Goal: Task Accomplishment & Management: Complete application form

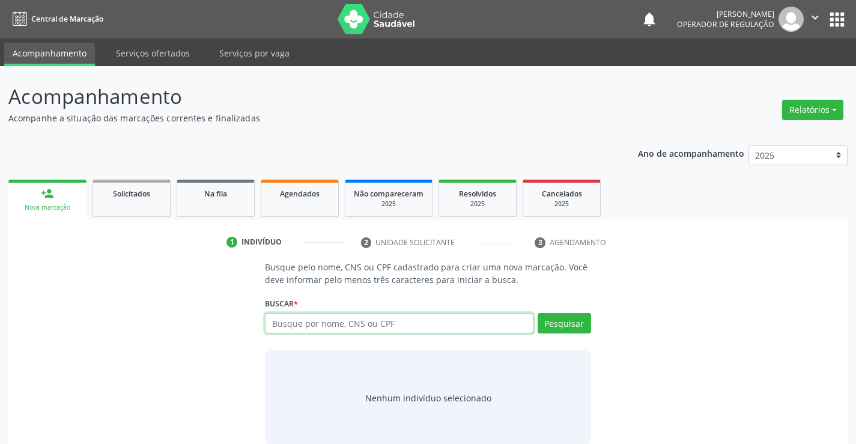
click at [342, 315] on input "text" at bounding box center [399, 323] width 268 height 20
type input "LINDACY"
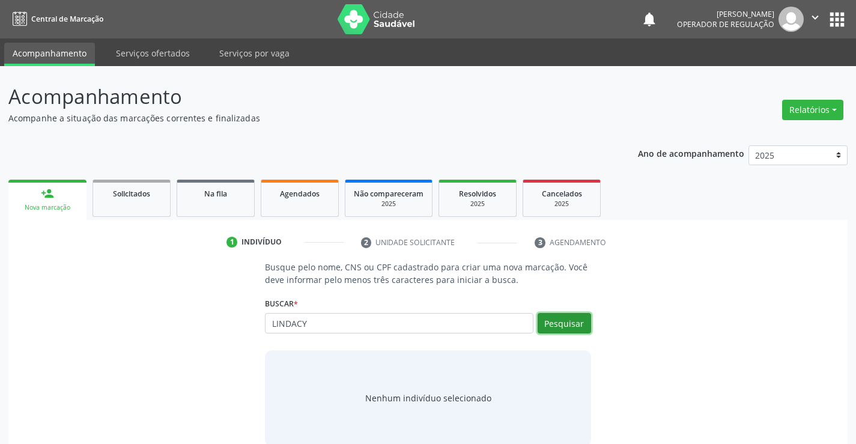
click at [575, 321] on button "Pesquisar" at bounding box center [563, 323] width 53 height 20
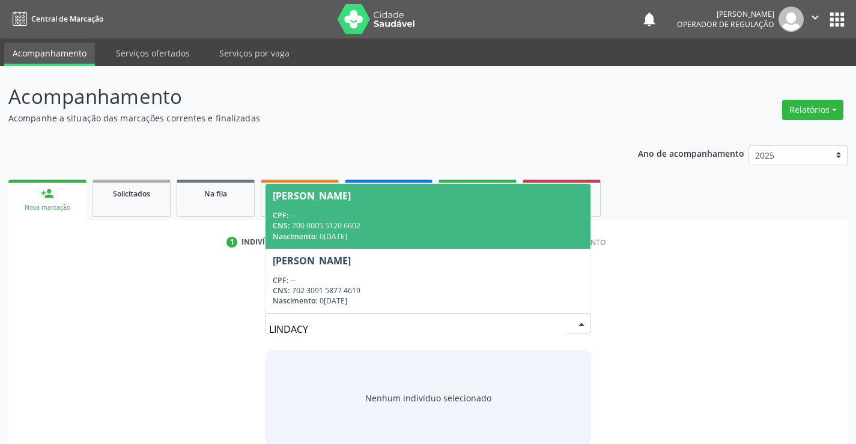
click at [383, 180] on link "Não compareceram 2025" at bounding box center [389, 198] width 88 height 37
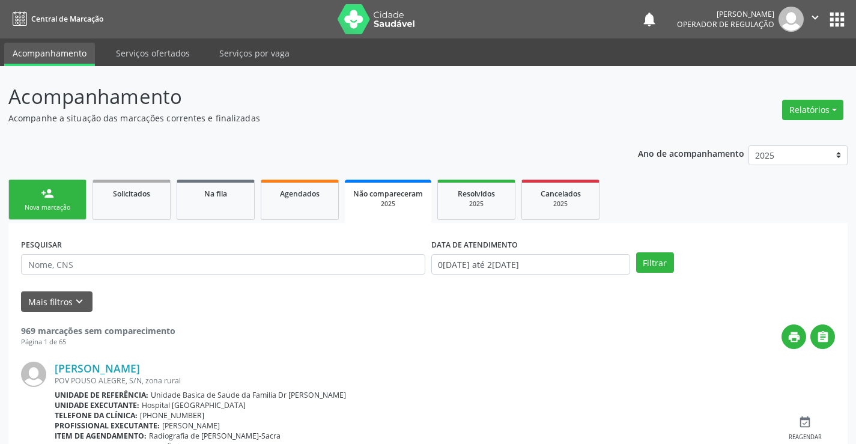
click at [61, 196] on link "person_add Nova marcação" at bounding box center [47, 200] width 78 height 40
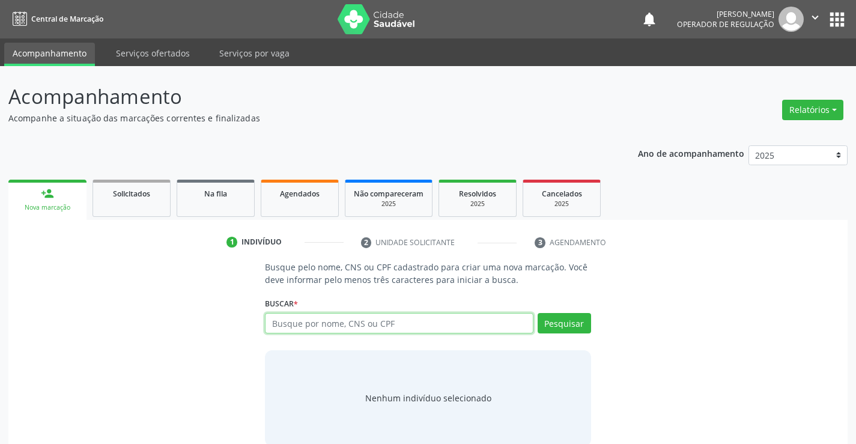
click at [328, 322] on input "text" at bounding box center [399, 323] width 268 height 20
type input "LINDACY"
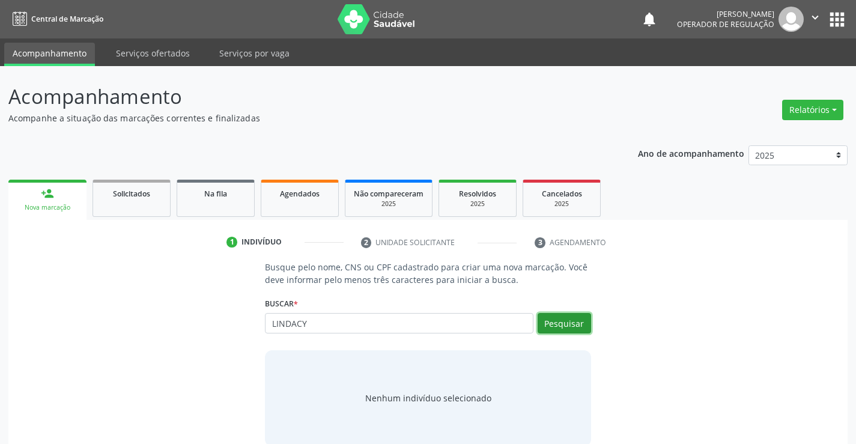
click at [572, 321] on button "Pesquisar" at bounding box center [563, 323] width 53 height 20
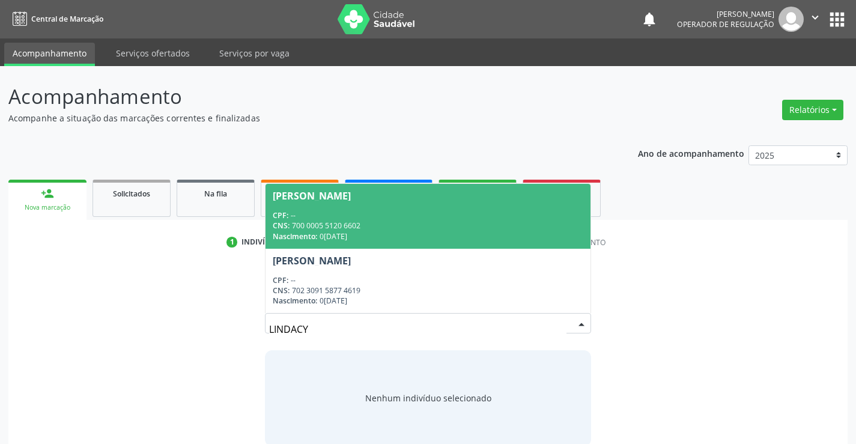
click at [294, 200] on div "[PERSON_NAME]" at bounding box center [312, 196] width 78 height 10
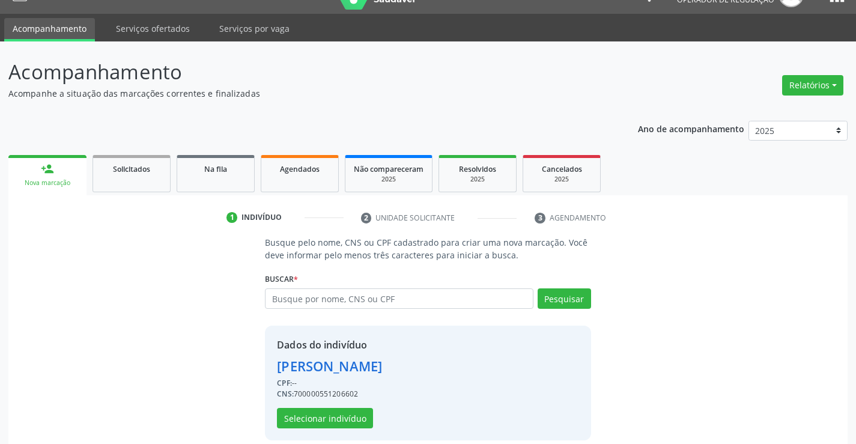
scroll to position [38, 0]
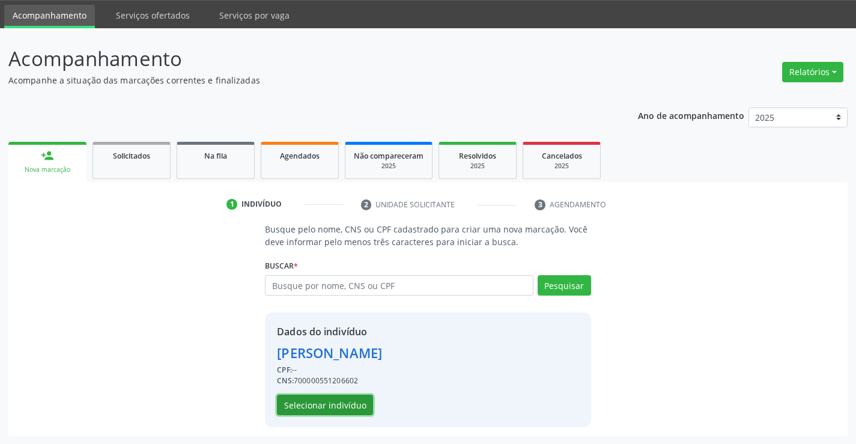
click at [337, 404] on button "Selecionar indivíduo" at bounding box center [325, 405] width 96 height 20
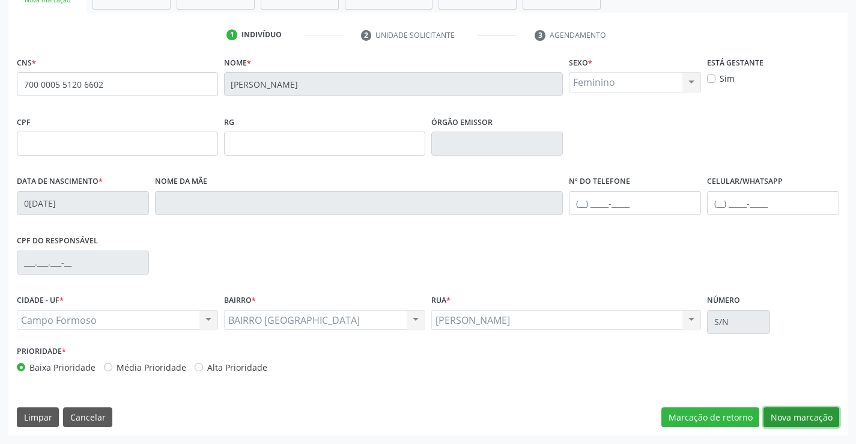
click at [790, 421] on button "Nova marcação" at bounding box center [801, 417] width 76 height 20
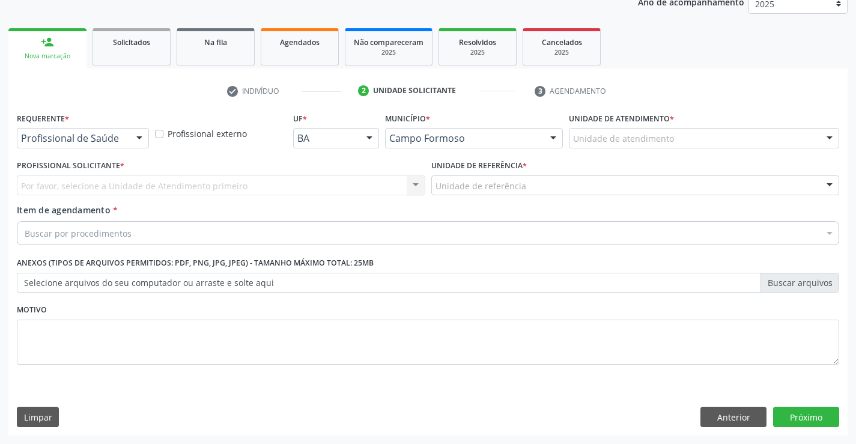
click at [130, 135] on div at bounding box center [139, 138] width 18 height 20
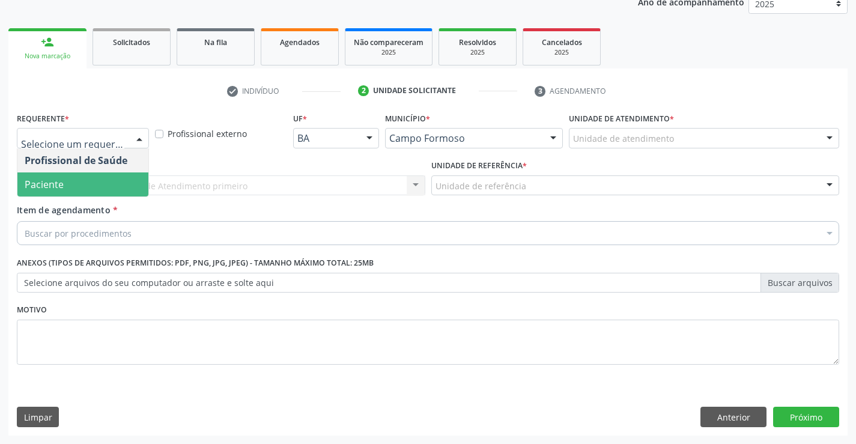
click at [92, 190] on span "Paciente" at bounding box center [82, 184] width 131 height 24
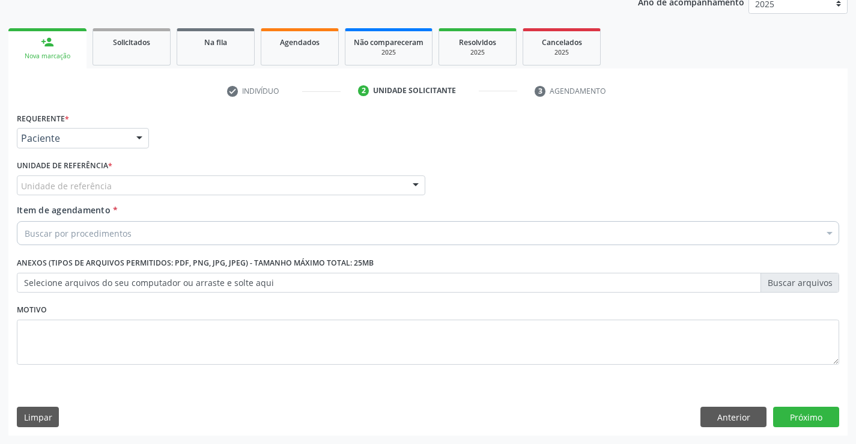
click at [180, 183] on div "Unidade de referência" at bounding box center [221, 185] width 408 height 20
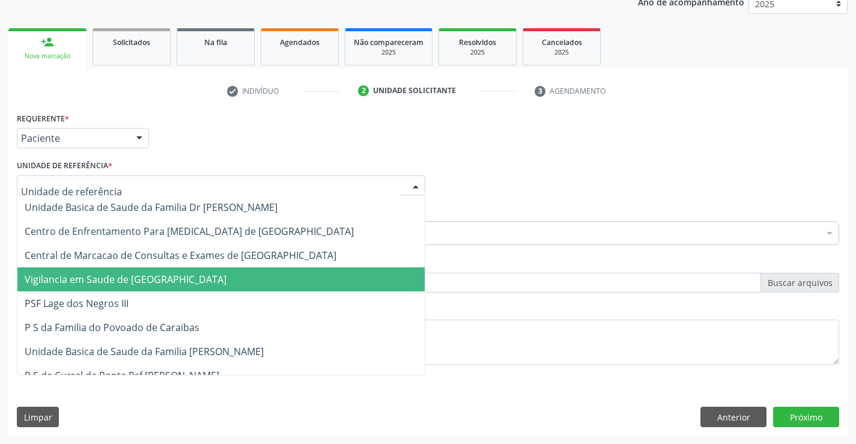
click at [180, 267] on span "Vigilancia em Saude de [GEOGRAPHIC_DATA]" at bounding box center [220, 279] width 407 height 24
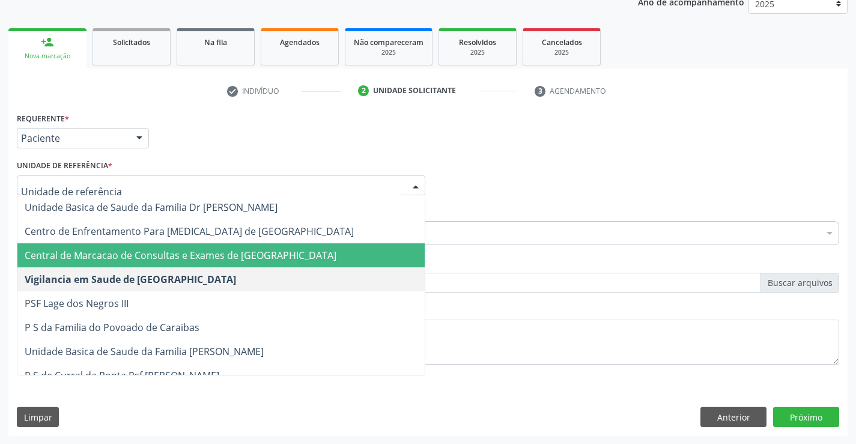
click at [208, 245] on span "Central de Marcacao de Consultas e Exames de [GEOGRAPHIC_DATA]" at bounding box center [220, 255] width 407 height 24
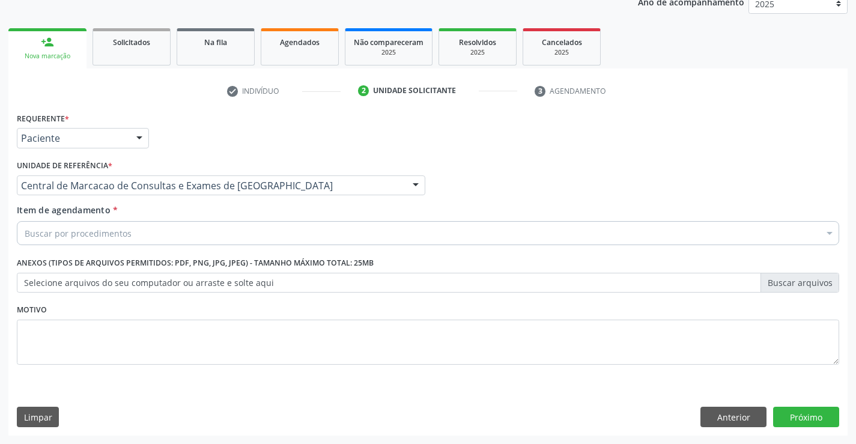
click at [229, 230] on div "Buscar por procedimentos" at bounding box center [428, 233] width 822 height 24
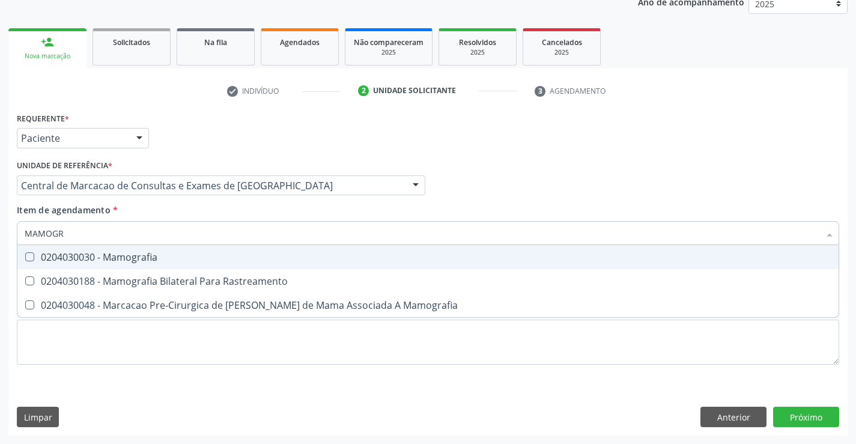
type input "MAMOGRA"
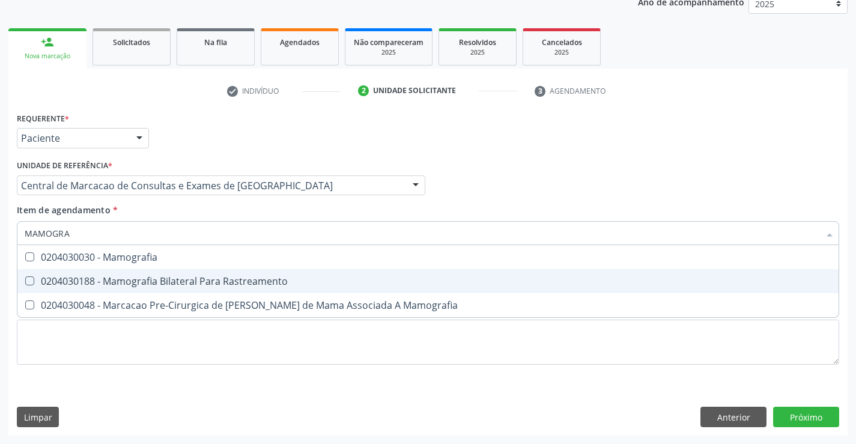
click at [170, 286] on div "0204030188 - Mamografia Bilateral Para Rastreamento" at bounding box center [428, 281] width 806 height 10
checkbox Rastreamento "true"
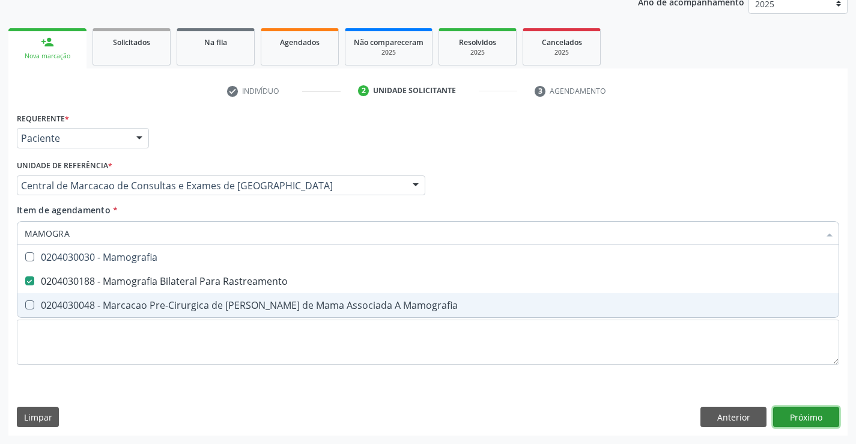
click at [821, 416] on div "Requerente * Paciente Profissional de Saúde Paciente Nenhum resultado encontrad…" at bounding box center [427, 272] width 839 height 326
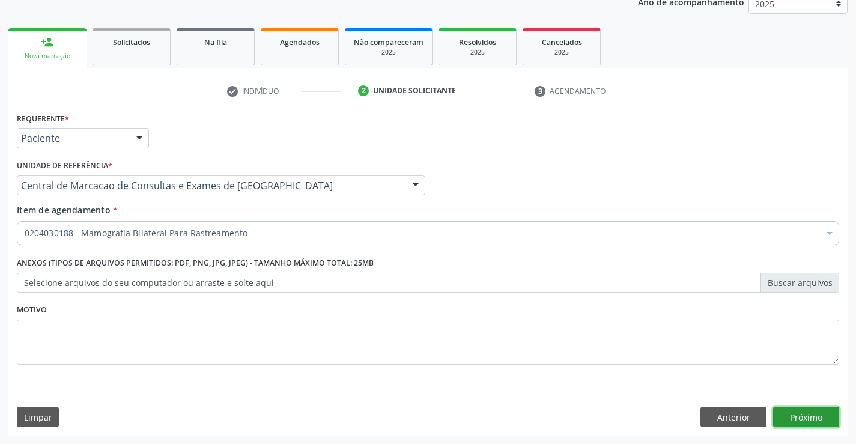
click at [820, 416] on button "Próximo" at bounding box center [806, 417] width 66 height 20
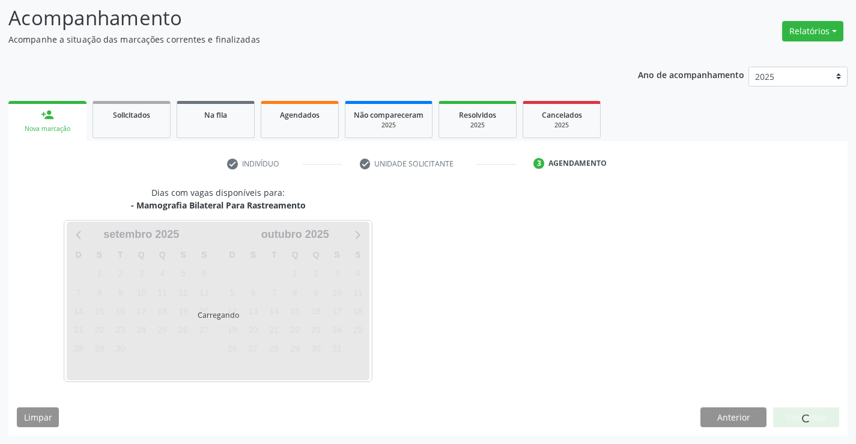
scroll to position [79, 0]
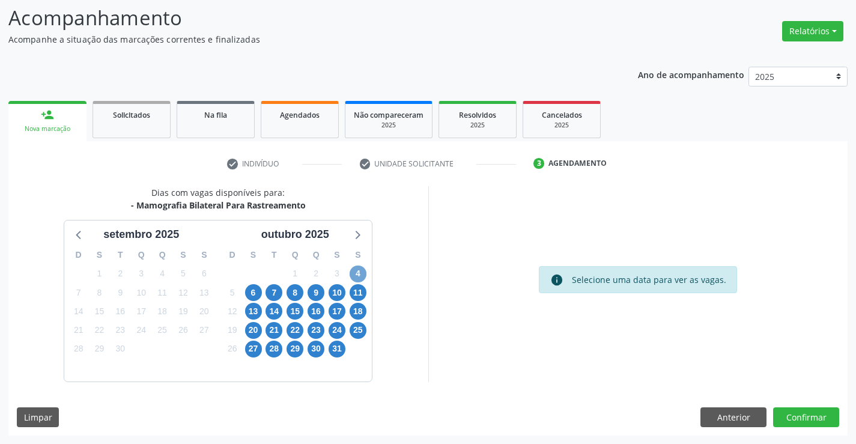
click at [362, 272] on span "4" at bounding box center [357, 273] width 17 height 17
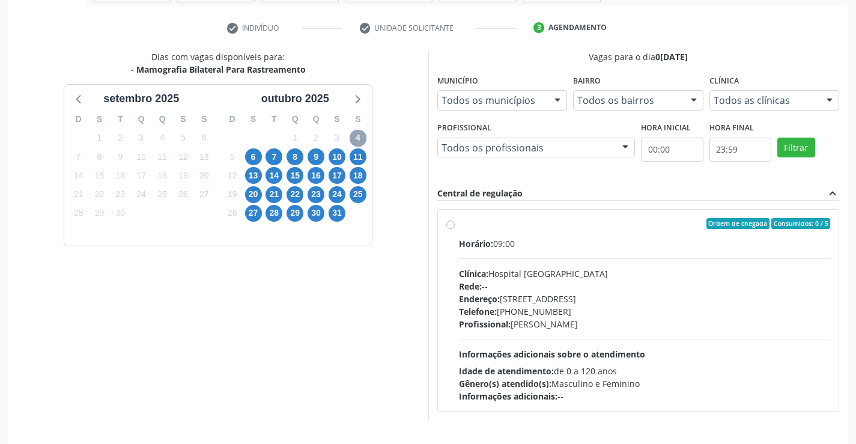
scroll to position [252, 0]
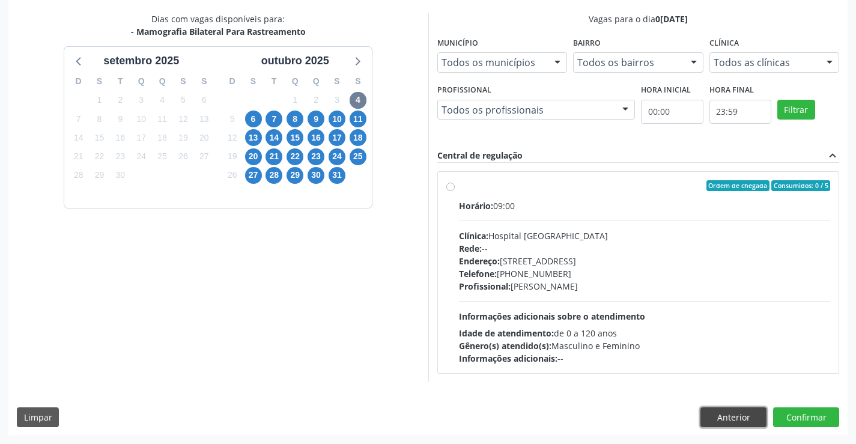
click at [718, 415] on button "Anterior" at bounding box center [733, 417] width 66 height 20
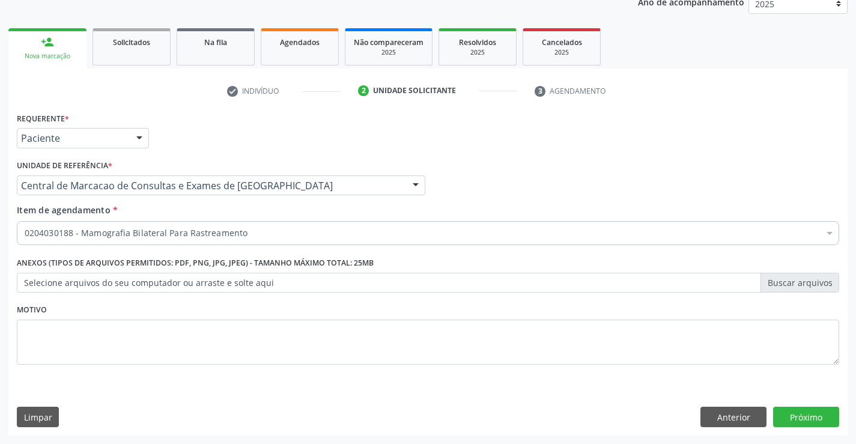
scroll to position [151, 0]
click at [750, 421] on button "Anterior" at bounding box center [733, 417] width 66 height 20
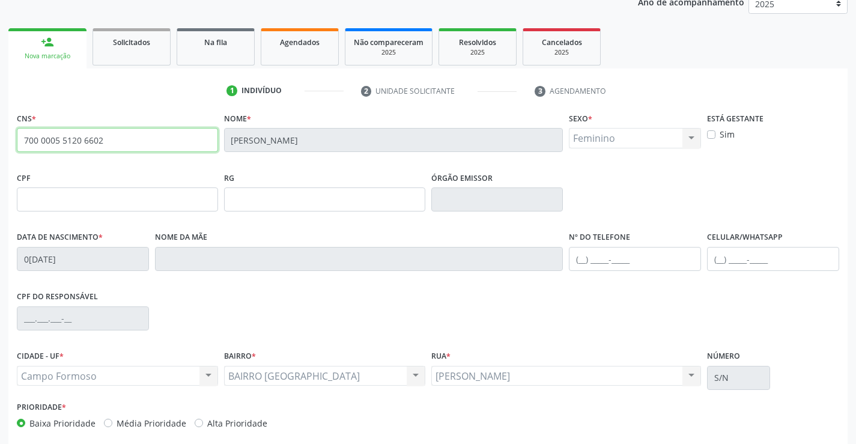
click at [135, 144] on input "700 0005 5120 6602" at bounding box center [117, 140] width 201 height 24
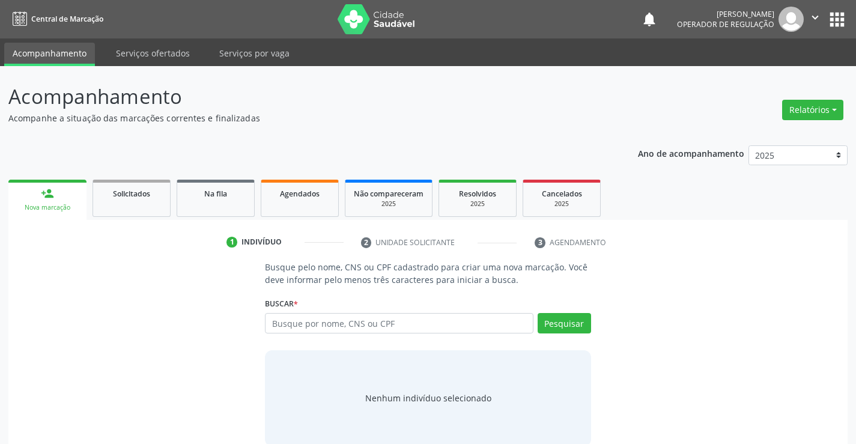
click at [216, 317] on div "Busque pelo nome, CNS ou CPF cadastrado para criar uma nova marcação. Você deve…" at bounding box center [428, 353] width 822 height 185
click at [388, 326] on input "text" at bounding box center [399, 323] width 268 height 20
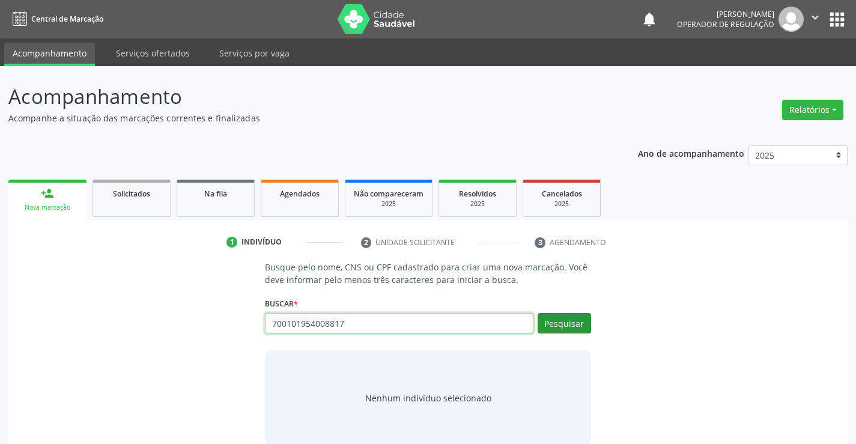
type input "700101954008817"
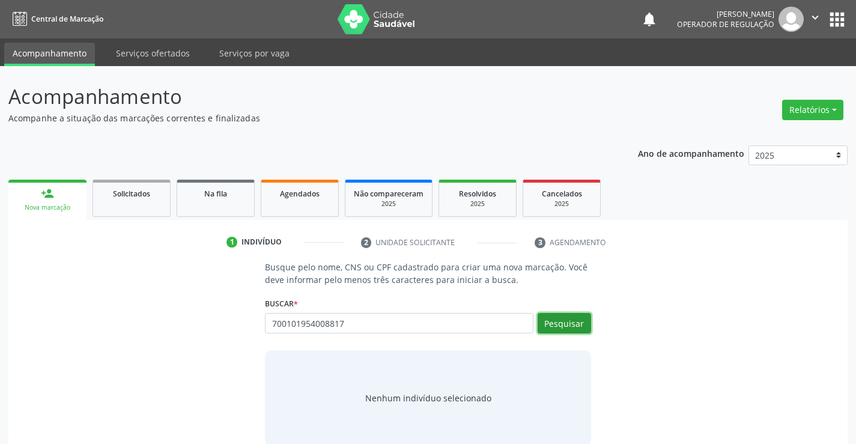
click at [581, 320] on button "Pesquisar" at bounding box center [563, 323] width 53 height 20
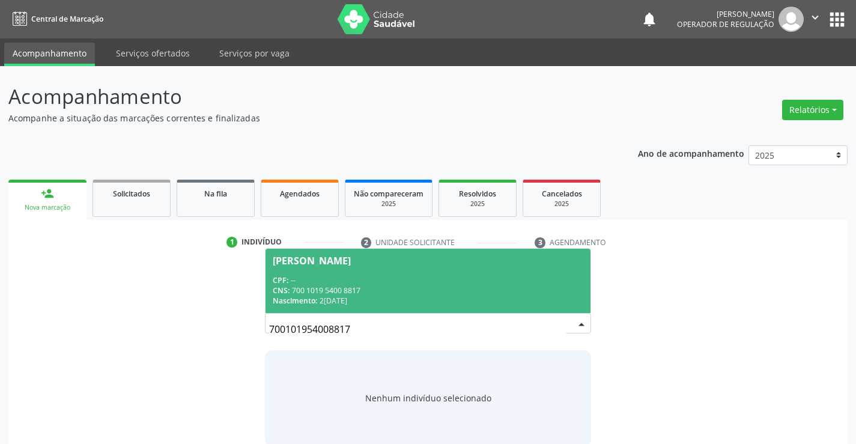
click at [340, 271] on span "[PERSON_NAME] CPF: -- CNS: 700 1019 5400 8817 Nascimento: [DATE]" at bounding box center [427, 281] width 324 height 64
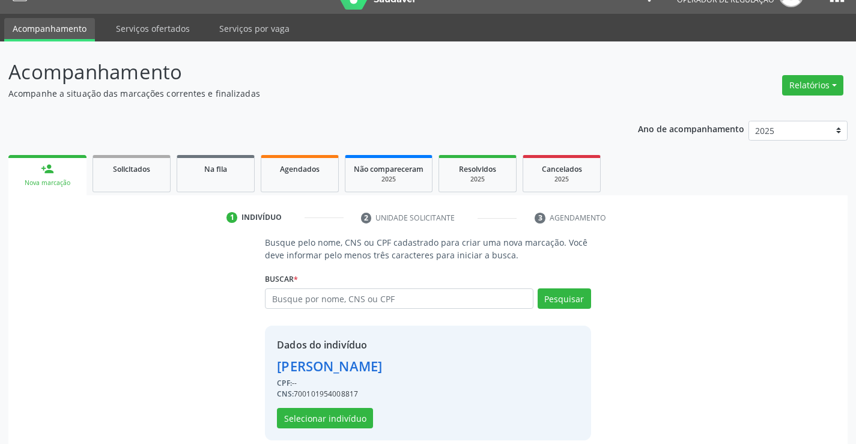
scroll to position [38, 0]
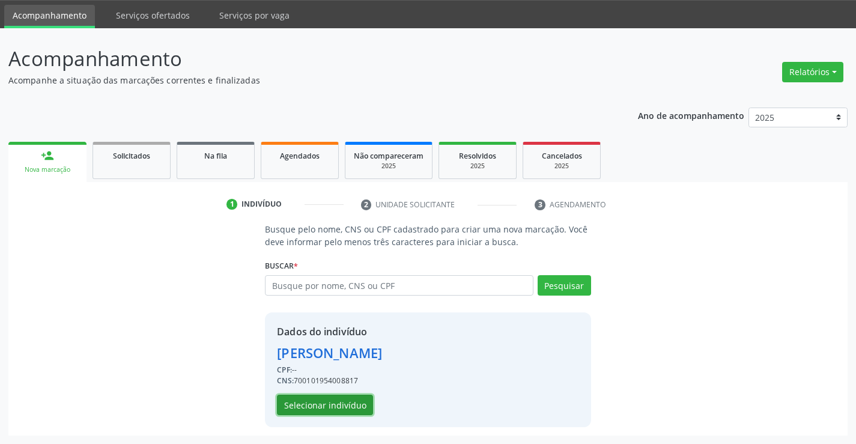
click at [340, 408] on button "Selecionar indivíduo" at bounding box center [325, 405] width 96 height 20
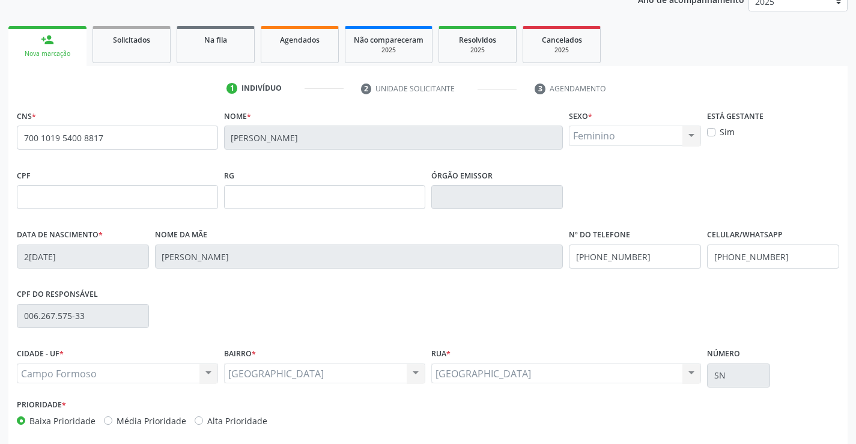
scroll to position [207, 0]
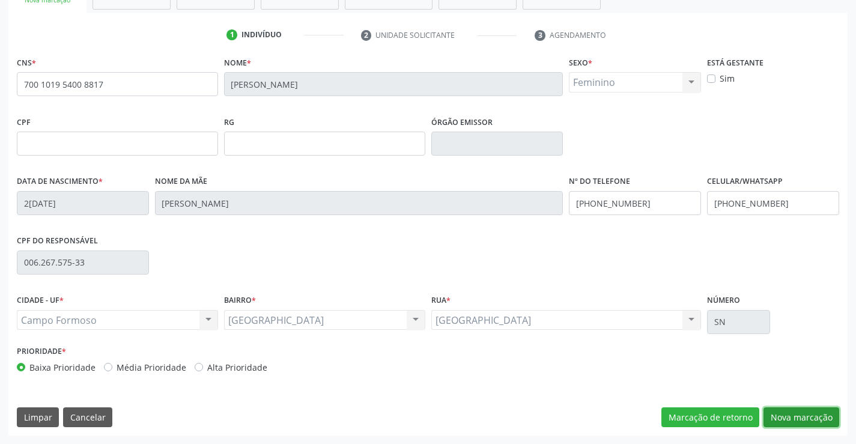
click at [798, 418] on button "Nova marcação" at bounding box center [801, 417] width 76 height 20
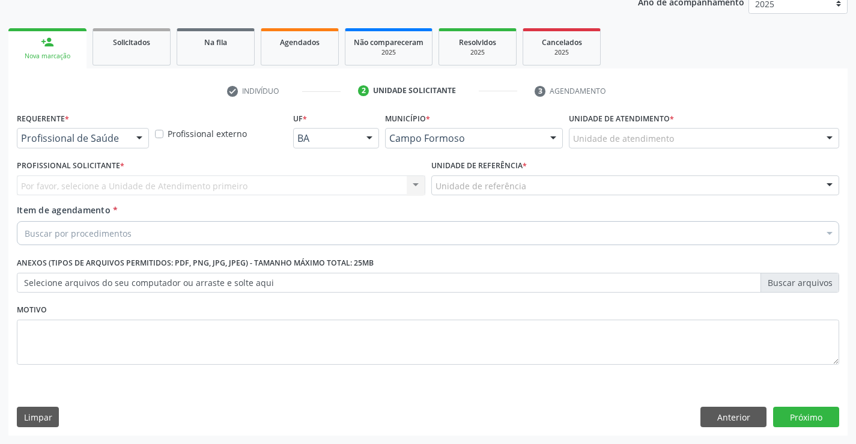
scroll to position [151, 0]
click at [140, 143] on div at bounding box center [139, 138] width 18 height 20
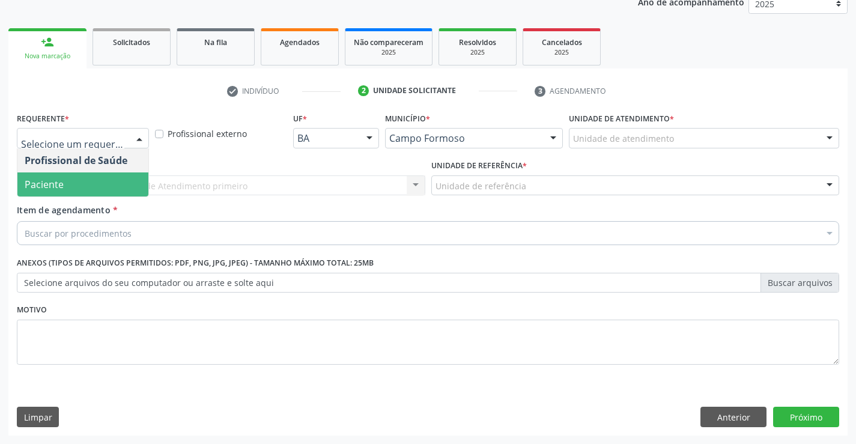
click at [100, 178] on span "Paciente" at bounding box center [82, 184] width 131 height 24
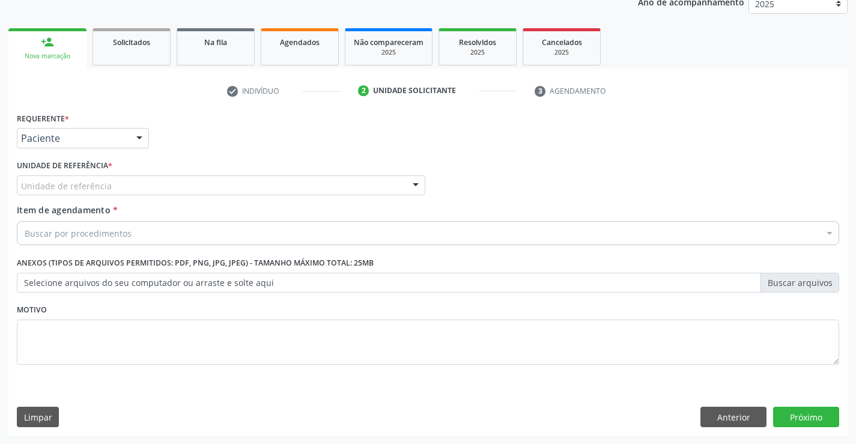
click at [179, 184] on div "Unidade de referência" at bounding box center [221, 185] width 408 height 20
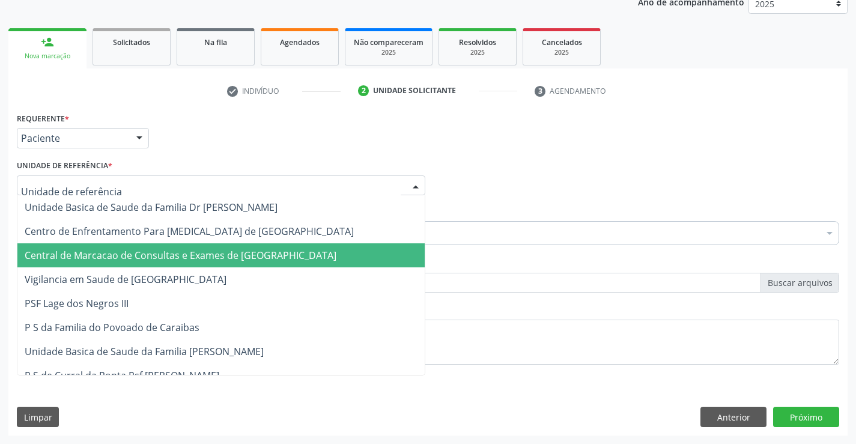
click at [191, 256] on span "Central de Marcacao de Consultas e Exames de [GEOGRAPHIC_DATA]" at bounding box center [181, 255] width 312 height 13
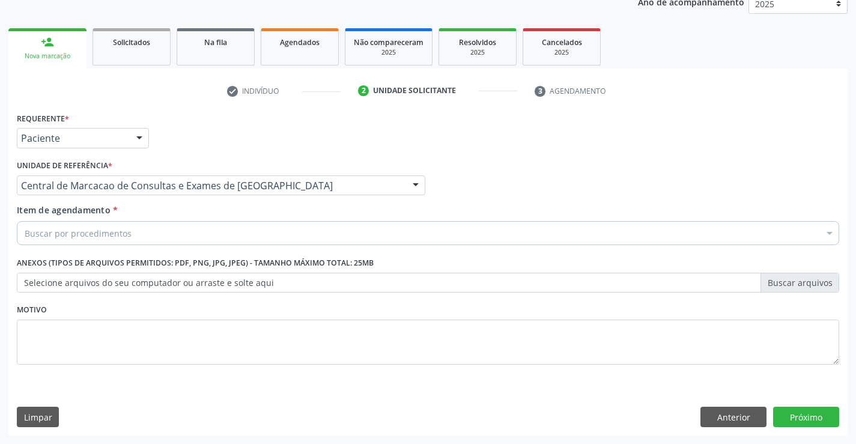
click at [210, 227] on div "Buscar por procedimentos" at bounding box center [428, 233] width 822 height 24
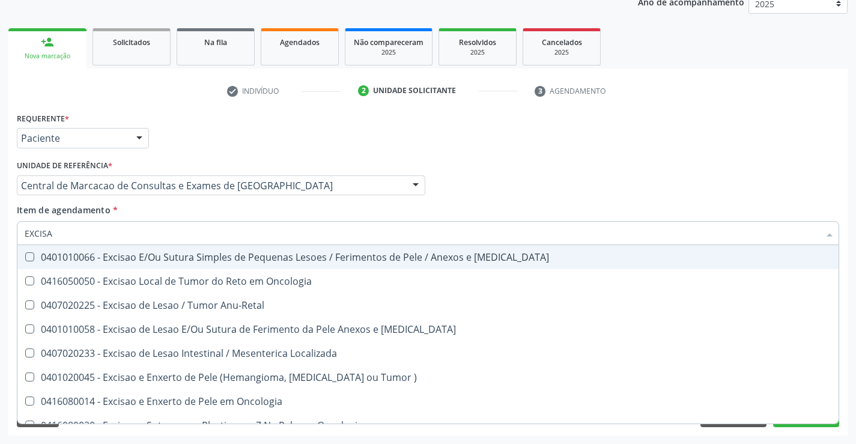
type input "EXCISAO"
click at [206, 252] on div "0401010066 - Excisao E/Ou Sutura Simples de Pequenas Lesoes / Ferimentos de Pel…" at bounding box center [428, 257] width 806 height 10
checkbox Mucosa "true"
click at [677, 173] on div "Profissional Solicitante Por favor, selecione a Unidade de Atendimento primeiro…" at bounding box center [428, 180] width 828 height 47
checkbox Oncologia "true"
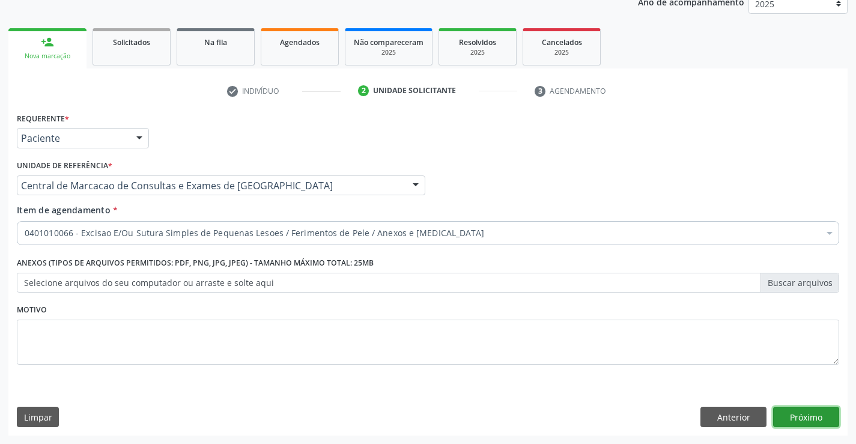
click at [814, 410] on button "Próximo" at bounding box center [806, 417] width 66 height 20
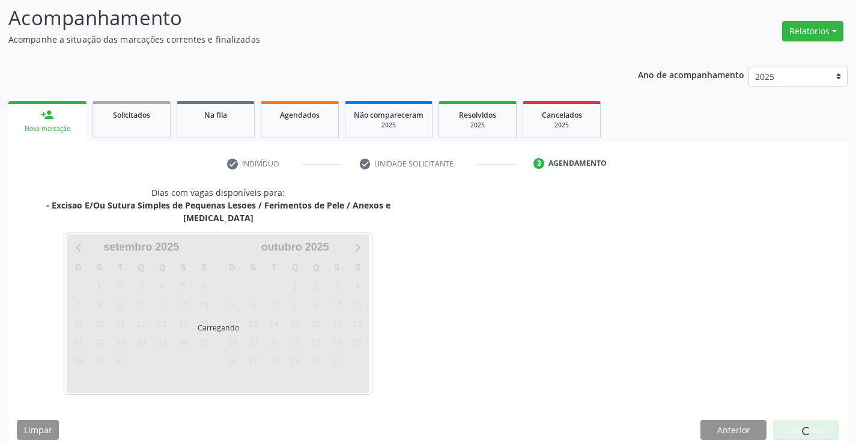
scroll to position [114, 0]
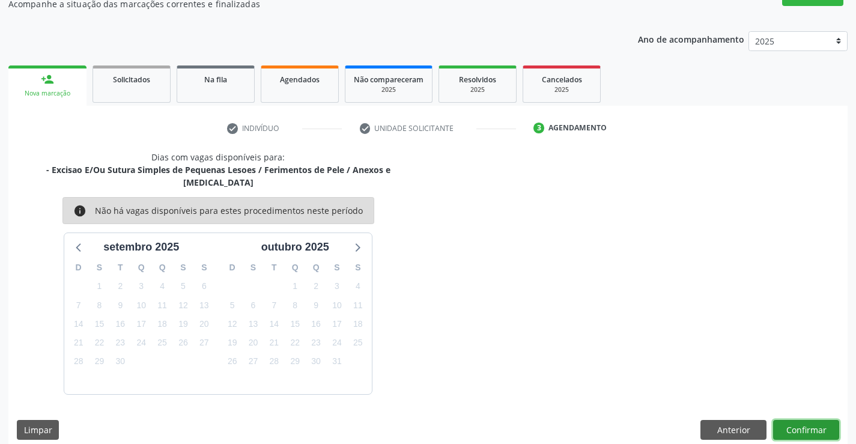
click at [811, 420] on button "Confirmar" at bounding box center [806, 430] width 66 height 20
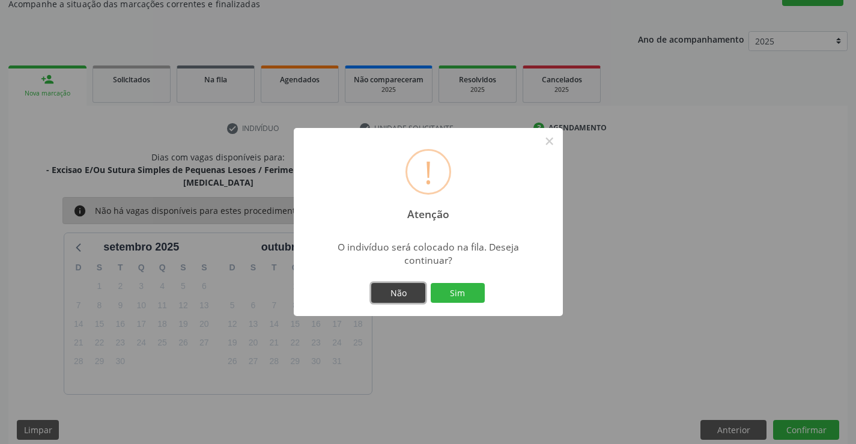
click at [395, 294] on button "Não" at bounding box center [398, 293] width 54 height 20
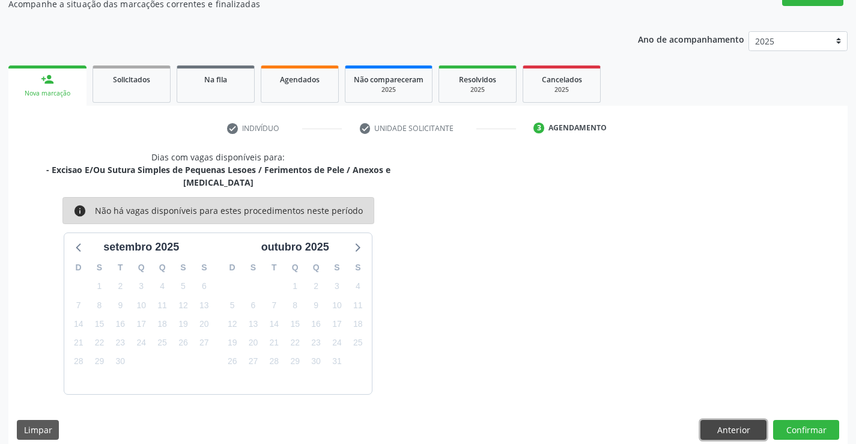
click at [733, 420] on button "Anterior" at bounding box center [733, 430] width 66 height 20
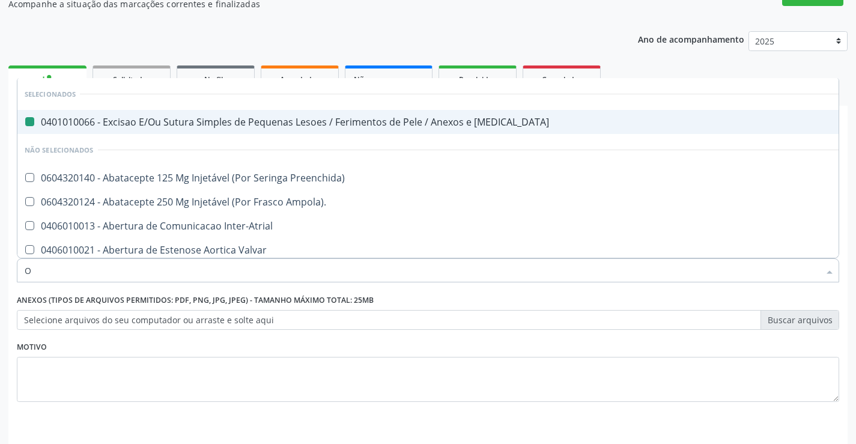
type input "OR"
checkbox Mucosa "false"
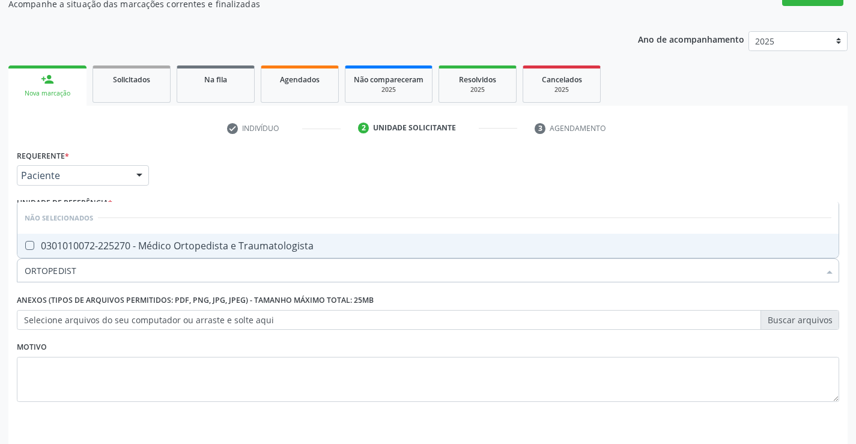
type input "ORTOPEDISTA"
click at [225, 241] on div "0301010072-225270 - Médico Ortopedista e Traumatologista" at bounding box center [428, 246] width 806 height 10
checkbox Traumatologista "true"
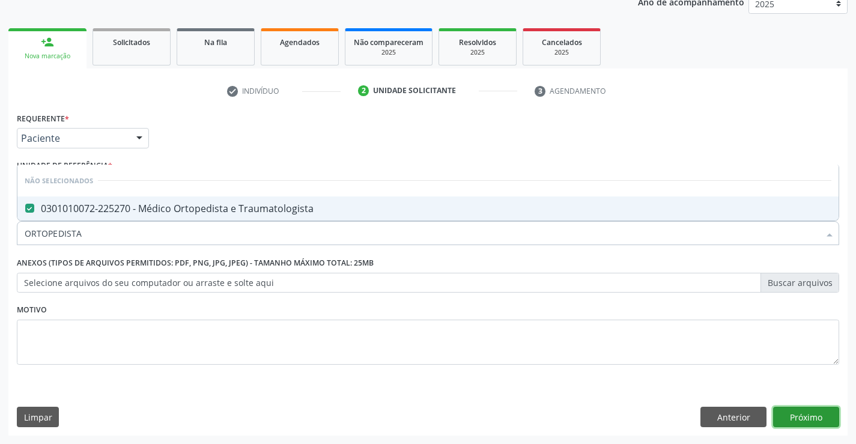
click at [823, 420] on button "Próximo" at bounding box center [806, 417] width 66 height 20
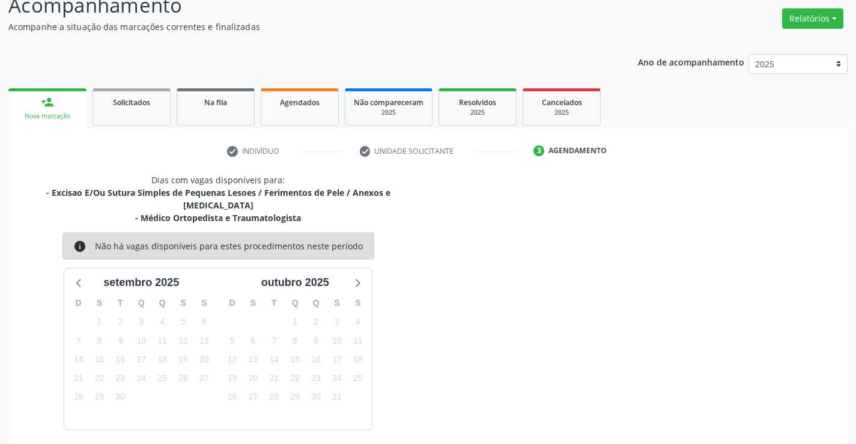
scroll to position [127, 0]
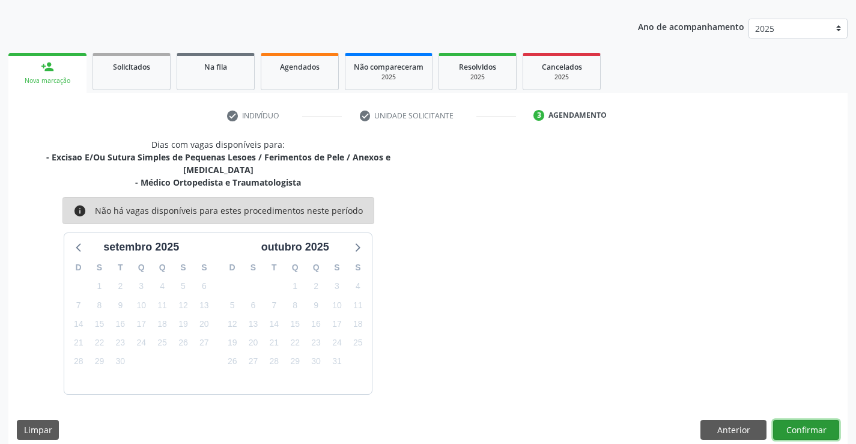
click at [818, 420] on button "Confirmar" at bounding box center [806, 430] width 66 height 20
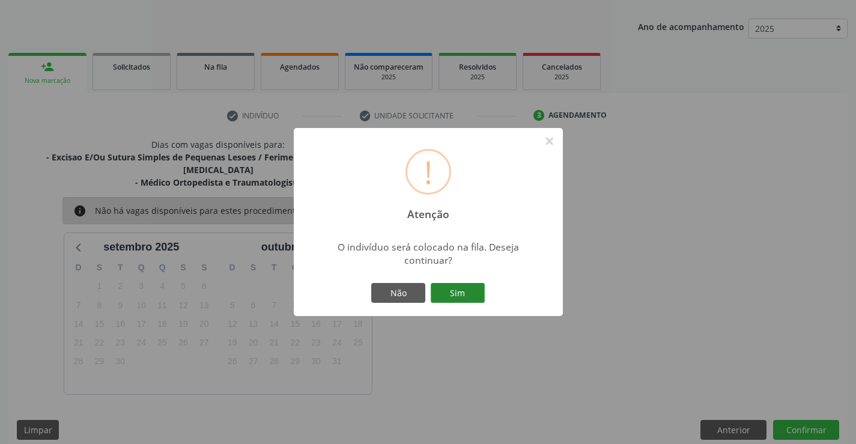
click at [444, 291] on button "Sim" at bounding box center [458, 293] width 54 height 20
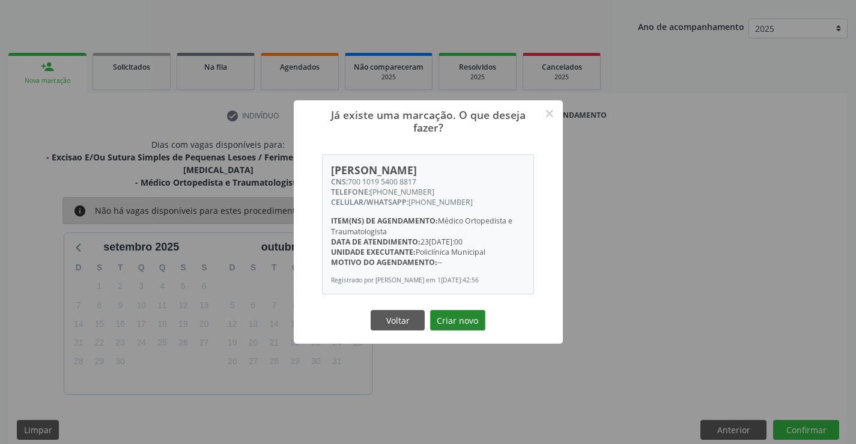
click at [454, 325] on button "Criar novo" at bounding box center [457, 320] width 55 height 20
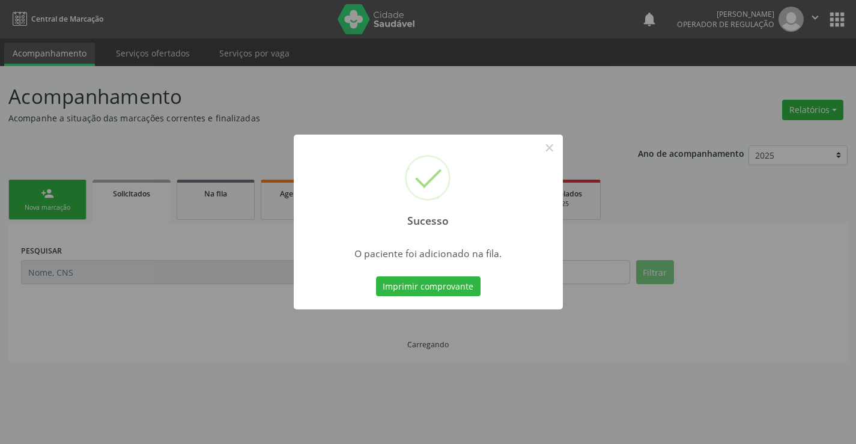
scroll to position [0, 0]
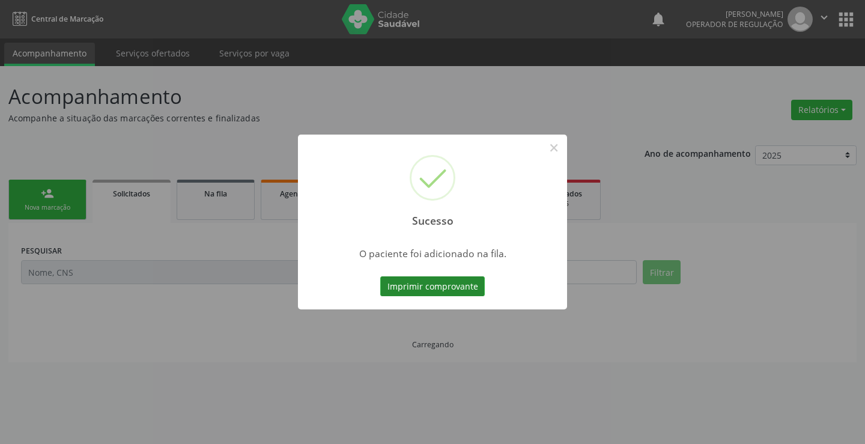
click at [462, 279] on button "Imprimir comprovante" at bounding box center [432, 286] width 104 height 20
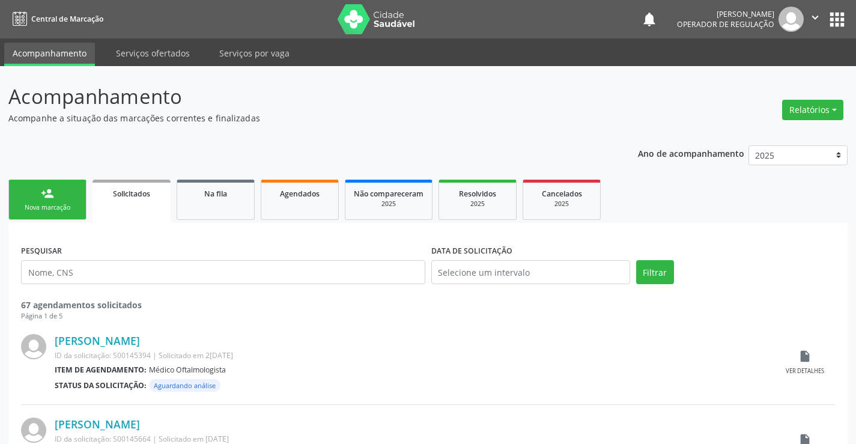
click at [67, 201] on link "person_add Nova marcação" at bounding box center [47, 200] width 78 height 40
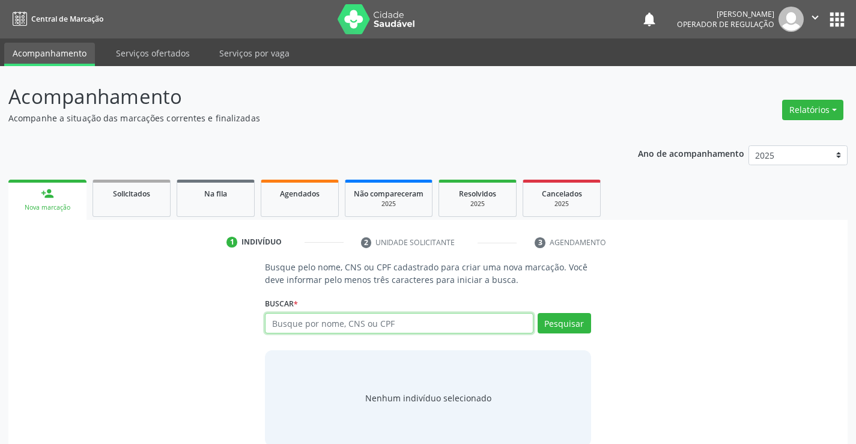
click at [328, 321] on input "text" at bounding box center [399, 323] width 268 height 20
paste input "700 0005 5120 6602"
type input "700 0005 5120 6602"
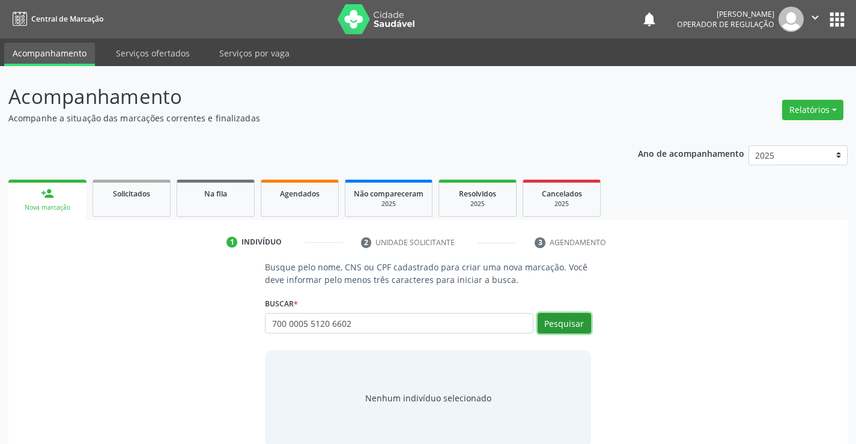
click at [577, 328] on button "Pesquisar" at bounding box center [563, 323] width 53 height 20
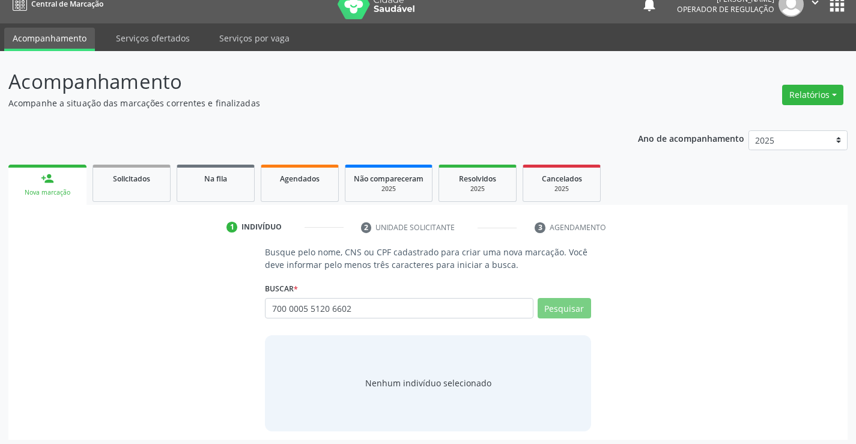
scroll to position [19, 0]
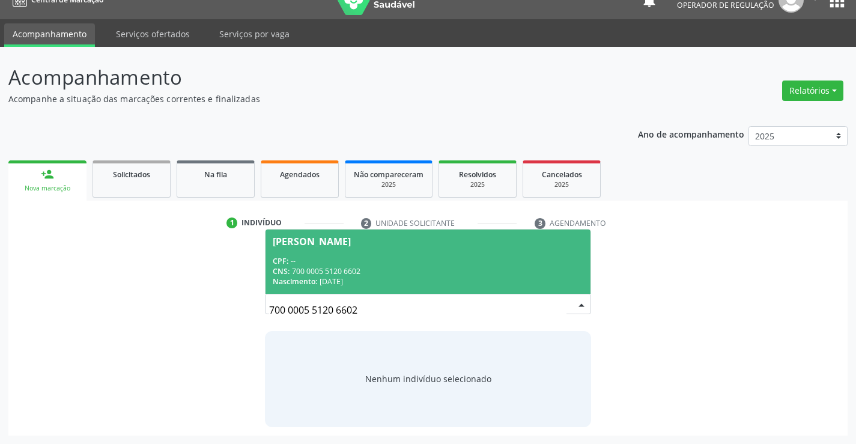
click at [369, 262] on div "CPF: --" at bounding box center [428, 261] width 310 height 10
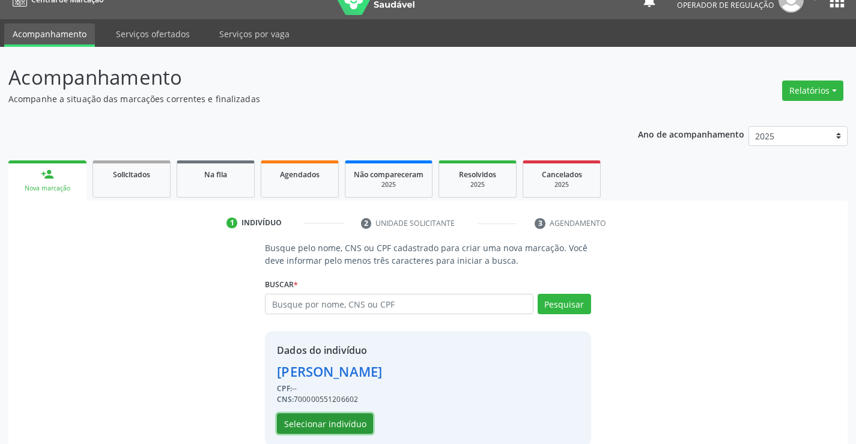
click at [331, 427] on button "Selecionar indivíduo" at bounding box center [325, 423] width 96 height 20
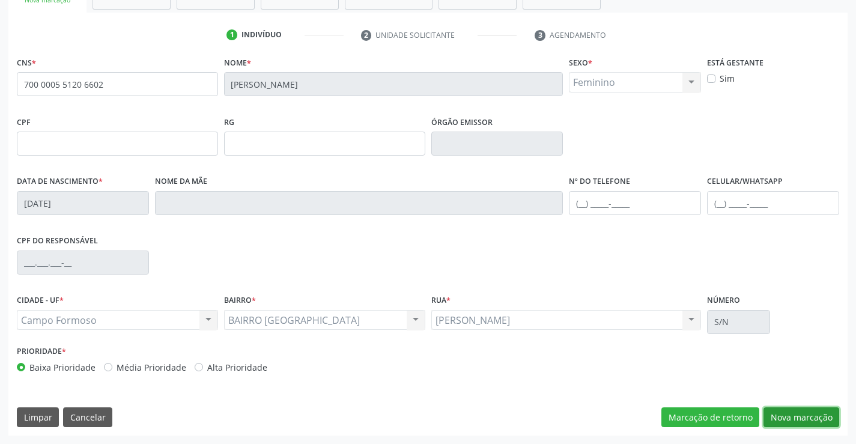
click at [782, 425] on button "Nova marcação" at bounding box center [801, 417] width 76 height 20
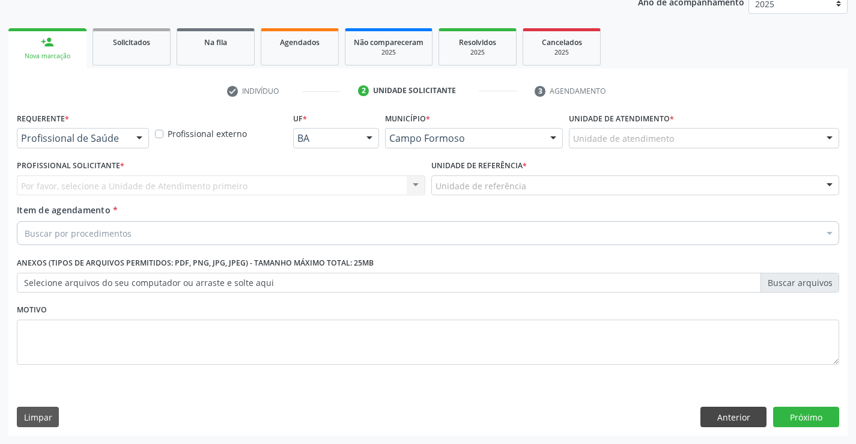
scroll to position [151, 0]
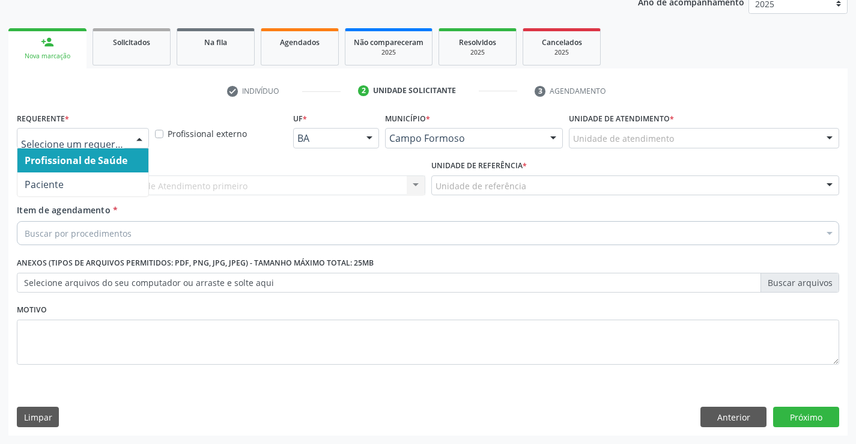
click at [143, 139] on div at bounding box center [139, 138] width 18 height 20
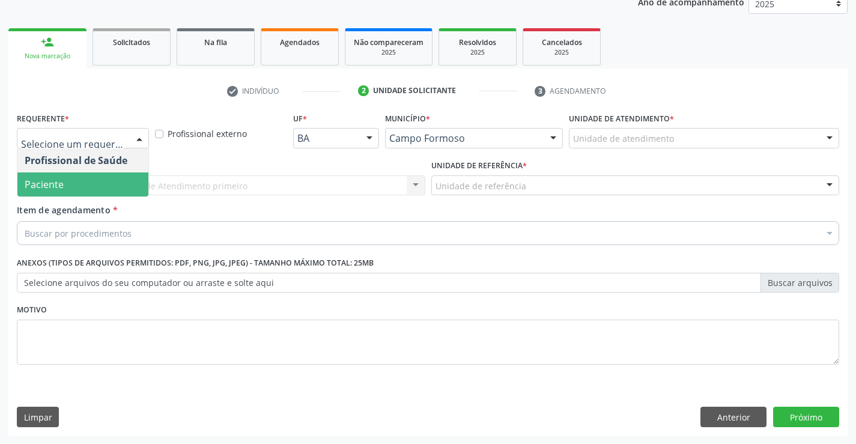
click at [105, 180] on span "Paciente" at bounding box center [82, 184] width 131 height 24
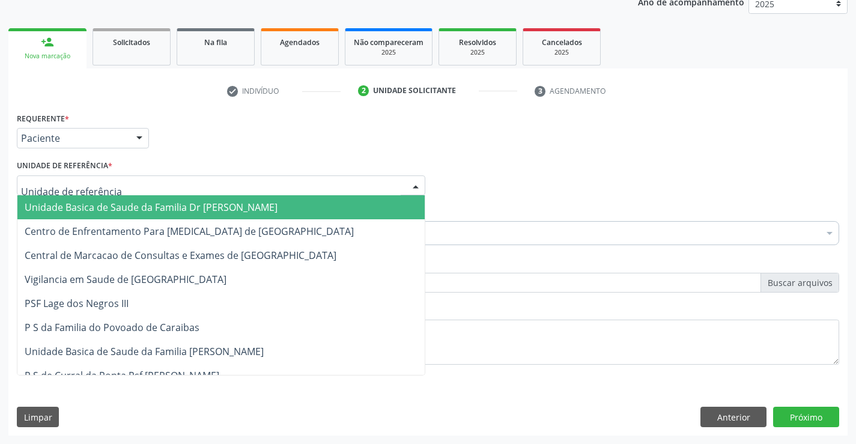
click at [182, 186] on div at bounding box center [221, 185] width 408 height 20
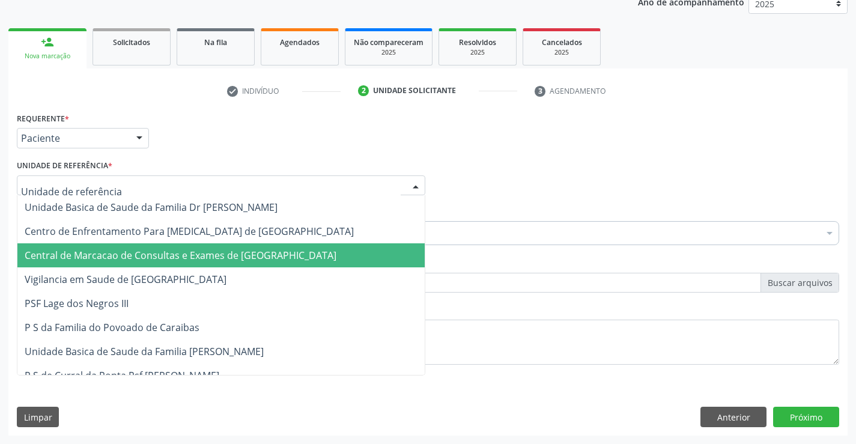
click at [184, 252] on span "Central de Marcacao de Consultas e Exames de [GEOGRAPHIC_DATA]" at bounding box center [181, 255] width 312 height 13
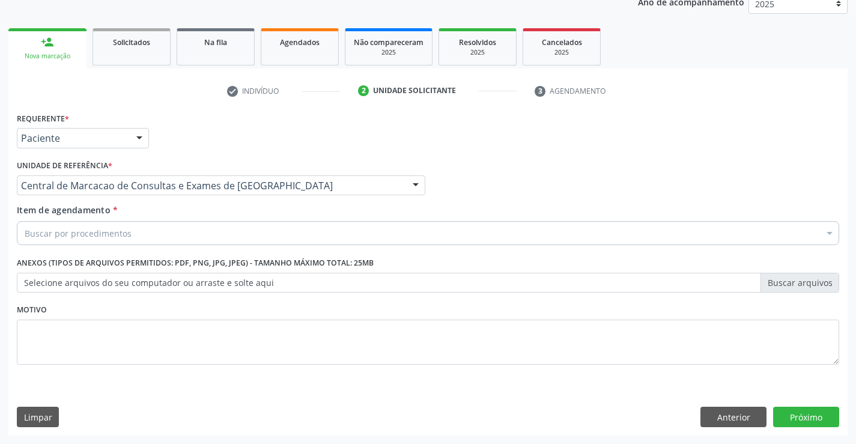
click at [196, 227] on div "Buscar por procedimentos" at bounding box center [428, 233] width 822 height 24
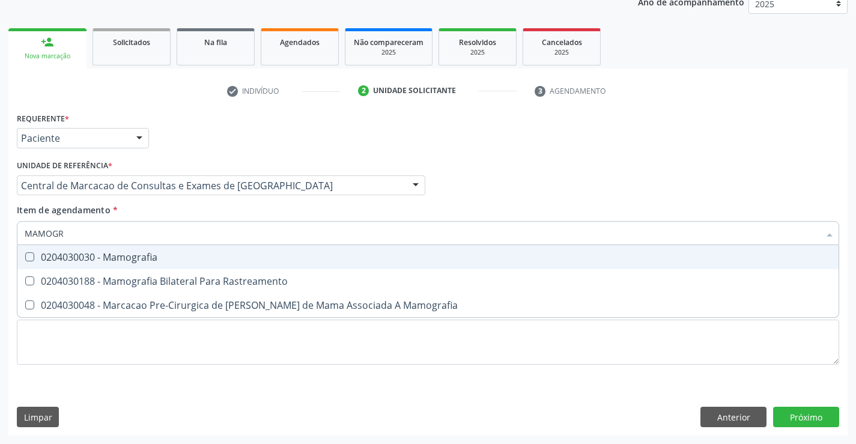
type input "MAMOGRA"
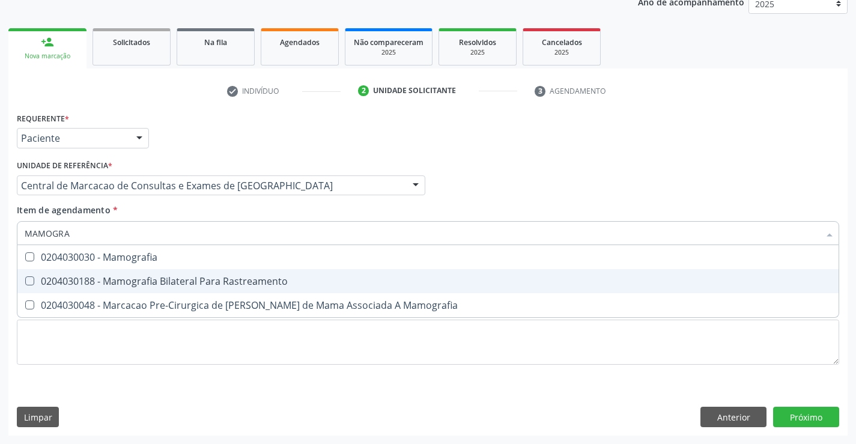
click at [190, 277] on div "0204030188 - Mamografia Bilateral Para Rastreamento" at bounding box center [428, 281] width 806 height 10
checkbox Rastreamento "true"
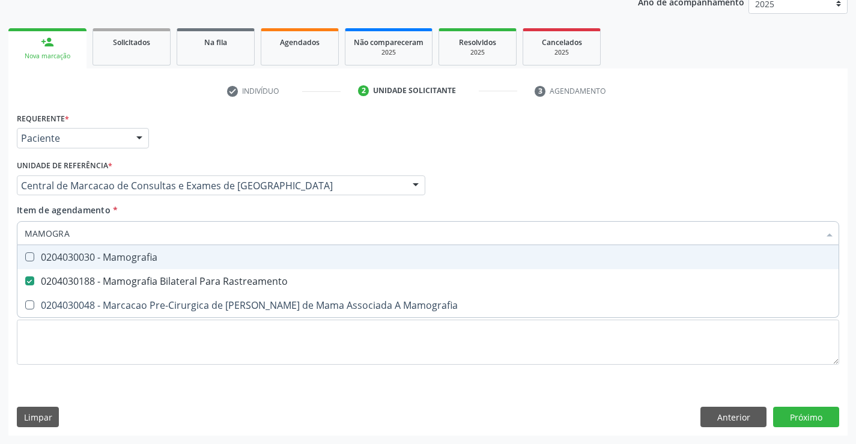
click at [545, 145] on div "Requerente * Paciente Profissional de Saúde Paciente Nenhum resultado encontrad…" at bounding box center [428, 132] width 828 height 47
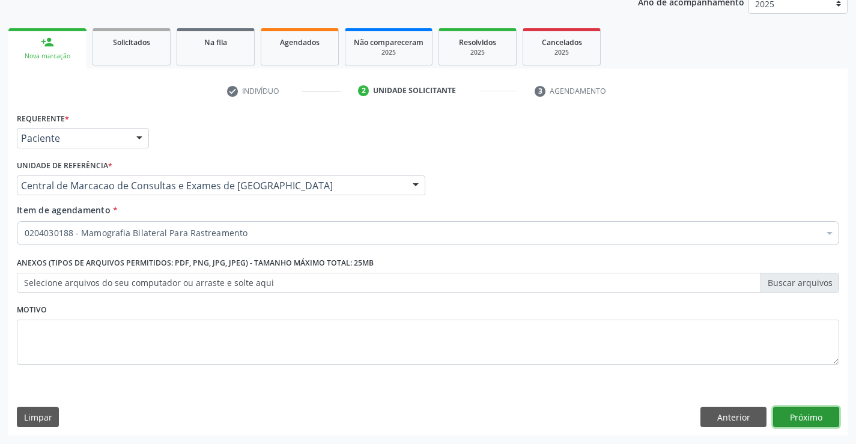
click at [811, 419] on button "Próximo" at bounding box center [806, 417] width 66 height 20
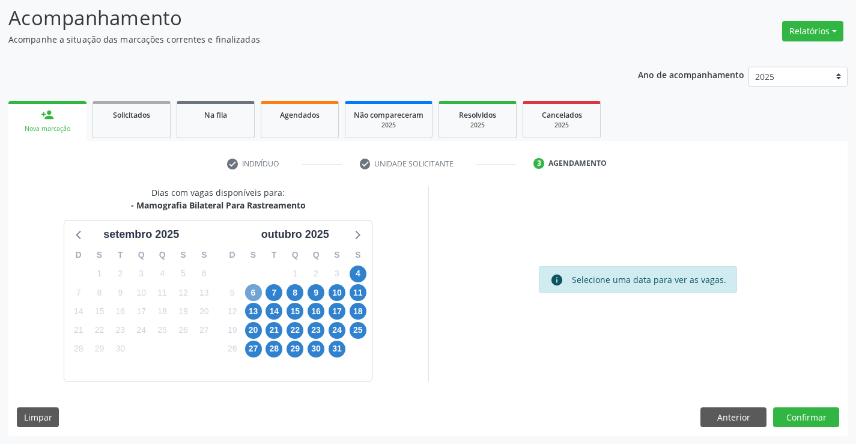
click at [254, 291] on span "6" at bounding box center [253, 292] width 17 height 17
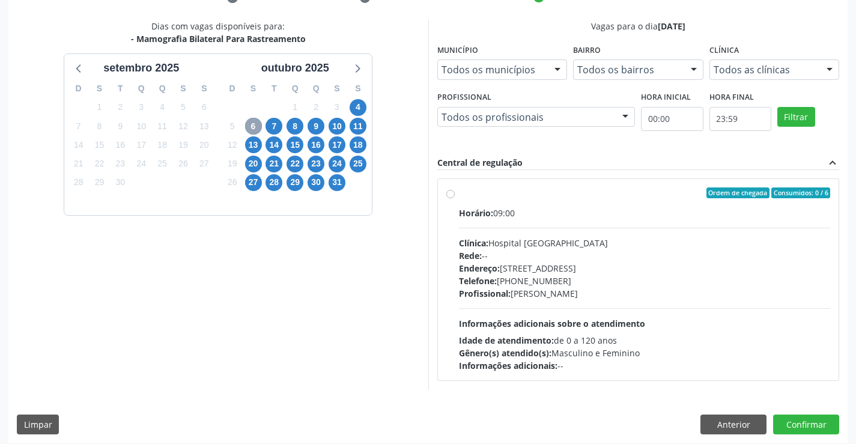
scroll to position [252, 0]
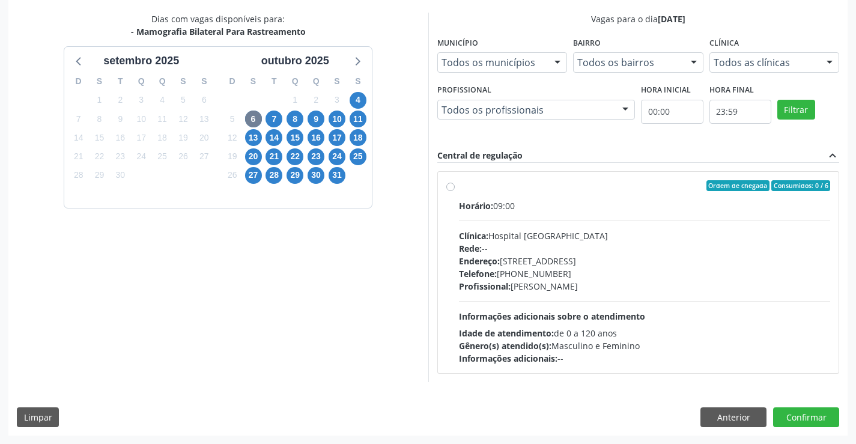
click at [551, 282] on div "Profissional: [PERSON_NAME]" at bounding box center [645, 286] width 372 height 13
click at [455, 191] on input "Ordem de chegada Consumidos: 0 / 6 Horário: 09:00 Clínica: Hospital [GEOGRAPHIC…" at bounding box center [450, 185] width 8 height 11
radio input "true"
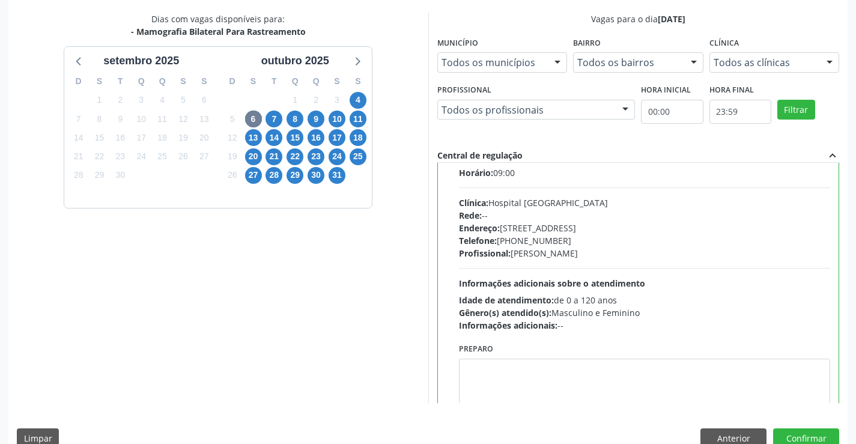
scroll to position [59, 0]
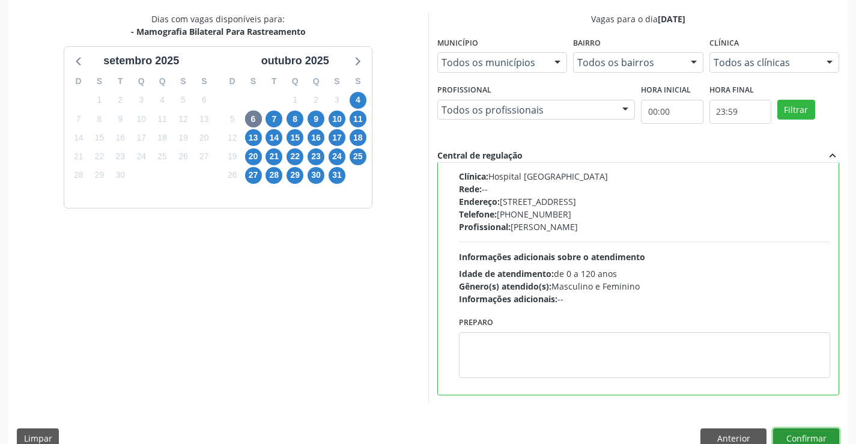
click at [806, 434] on button "Confirmar" at bounding box center [806, 438] width 66 height 20
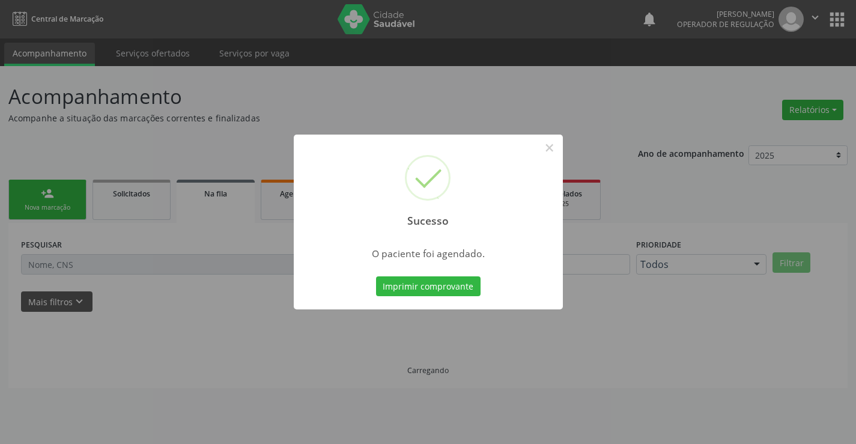
scroll to position [0, 0]
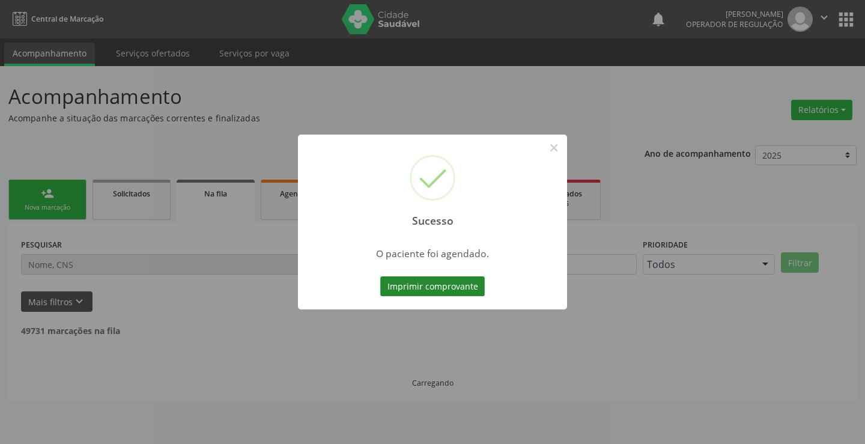
click at [448, 282] on button "Imprimir comprovante" at bounding box center [432, 286] width 104 height 20
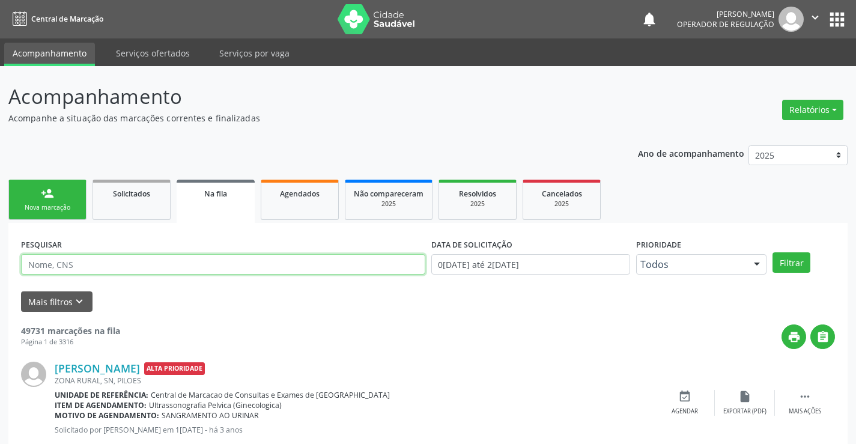
click at [198, 261] on input "text" at bounding box center [223, 264] width 404 height 20
paste input "707804678404613"
type input "707804678404613"
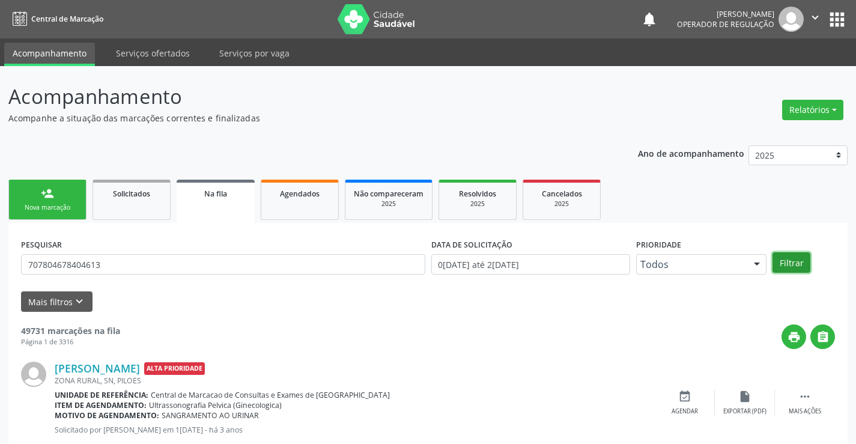
click at [797, 262] on button "Filtrar" at bounding box center [791, 262] width 38 height 20
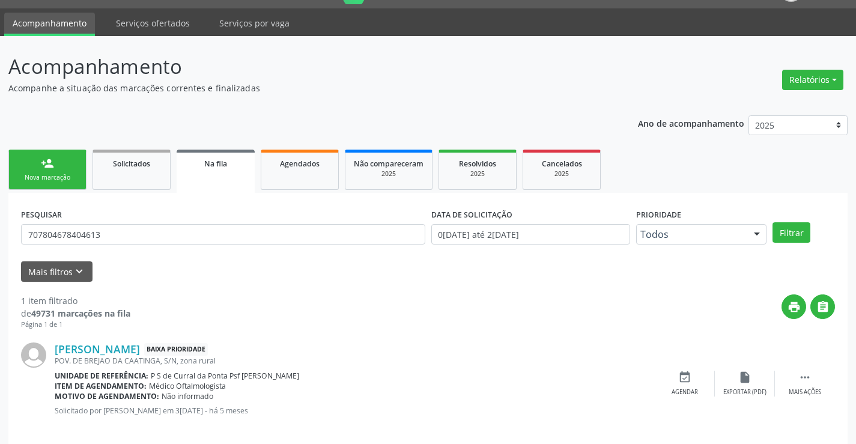
scroll to position [44, 0]
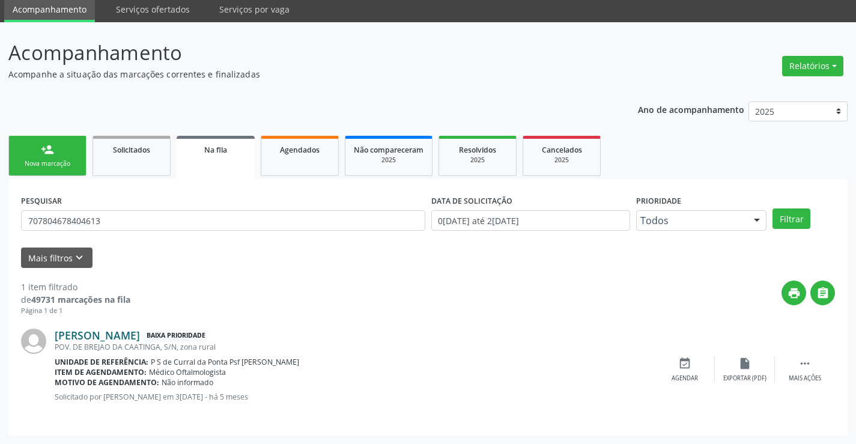
click at [140, 330] on link "[PERSON_NAME]" at bounding box center [97, 334] width 85 height 13
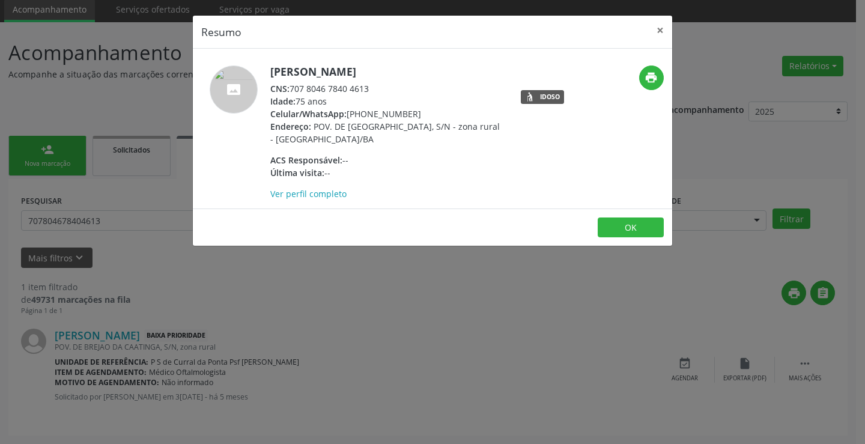
drag, startPoint x: 297, startPoint y: 82, endPoint x: 370, endPoint y: 91, distance: 74.4
click at [370, 91] on div "CNS: 707 8046 7840 4613" at bounding box center [387, 88] width 234 height 13
copy div "707 8046 7840 4613"
click at [659, 31] on button "×" at bounding box center [660, 30] width 24 height 29
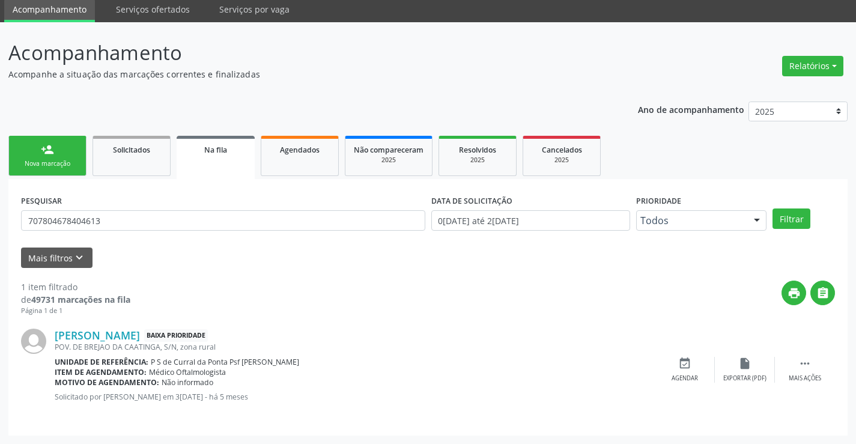
click at [49, 144] on div "person_add" at bounding box center [47, 149] width 13 height 13
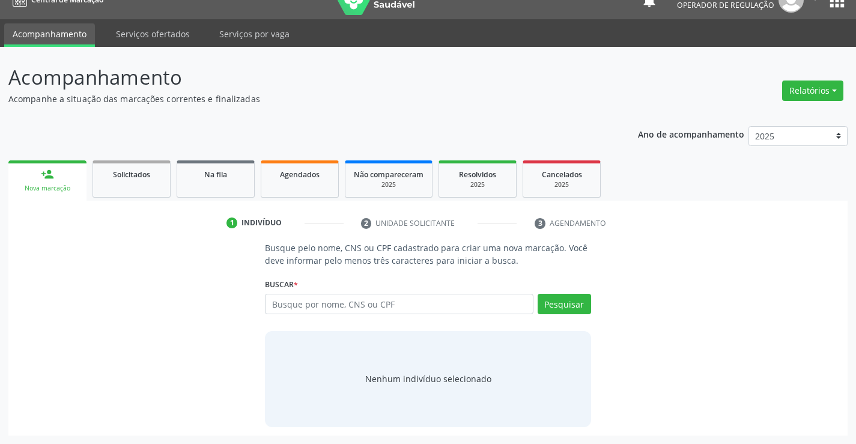
scroll to position [19, 0]
click at [290, 304] on input "text" at bounding box center [399, 304] width 268 height 20
paste input "707 8046 7840 4613"
type input "707 8046 7840 4613"
click at [570, 295] on button "Pesquisar" at bounding box center [563, 304] width 53 height 20
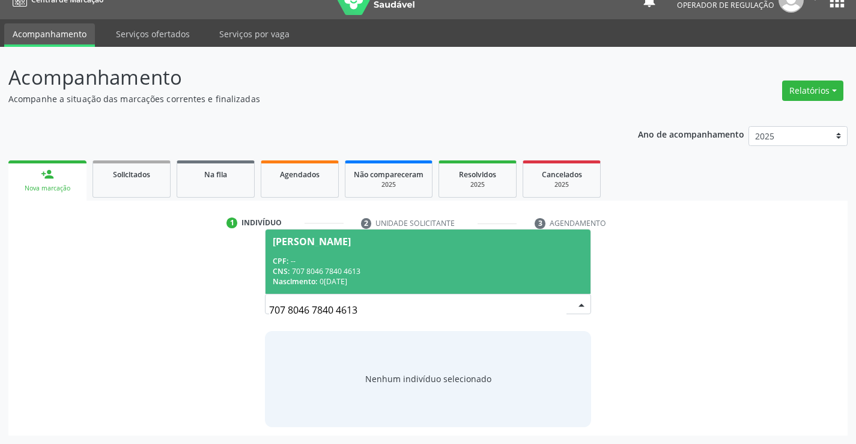
click at [434, 268] on div "CNS: 707 8046 7840 4613" at bounding box center [428, 271] width 310 height 10
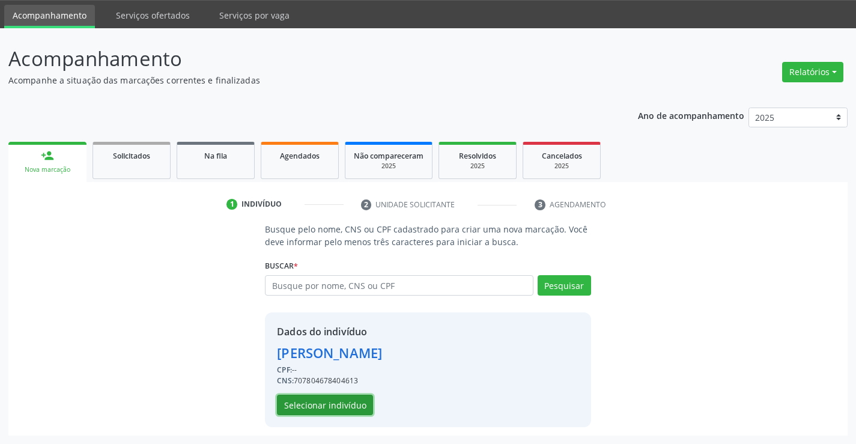
click at [350, 399] on button "Selecionar indivíduo" at bounding box center [325, 405] width 96 height 20
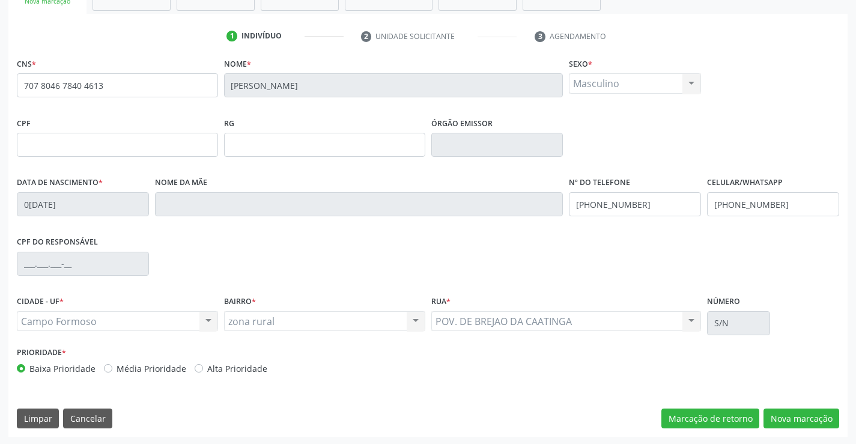
scroll to position [207, 0]
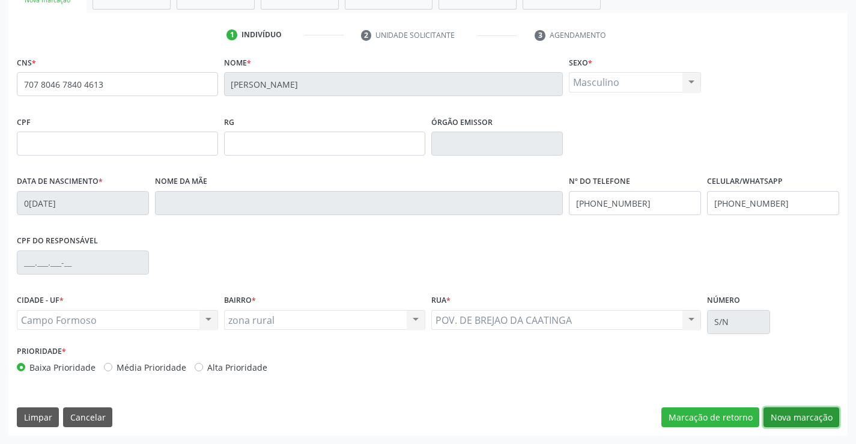
click at [835, 421] on button "Nova marcação" at bounding box center [801, 417] width 76 height 20
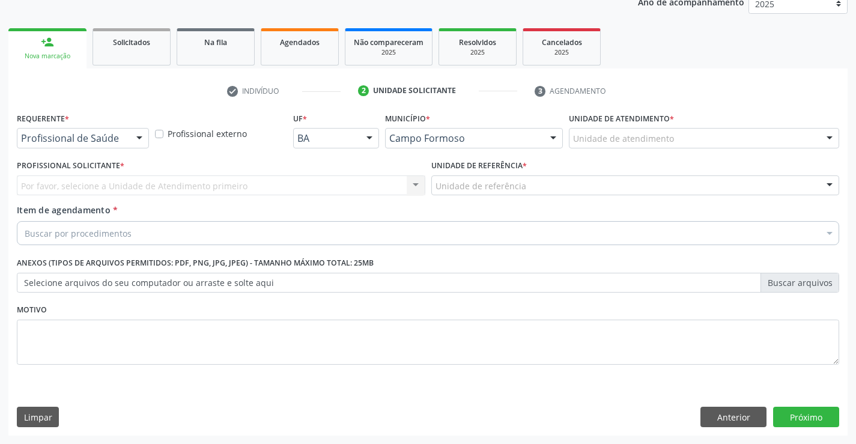
scroll to position [151, 0]
click at [150, 136] on div "Requerente * Profissional de Saúde Profissional de Saúde Paciente Nenhum result…" at bounding box center [83, 132] width 138 height 47
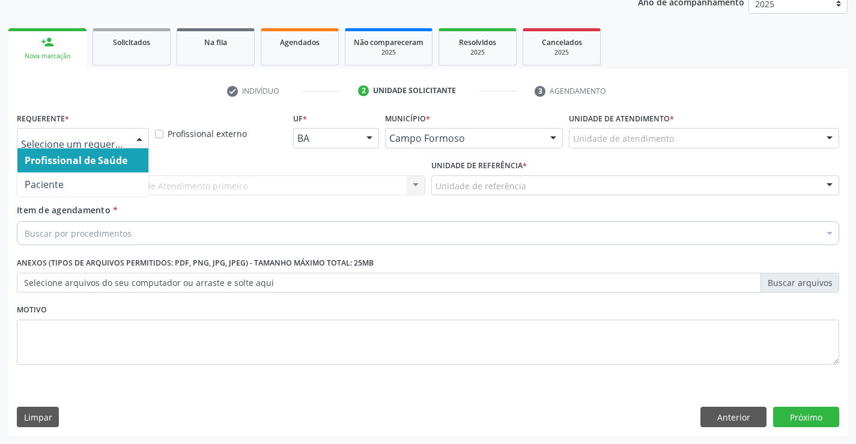
click at [139, 139] on div at bounding box center [139, 138] width 18 height 20
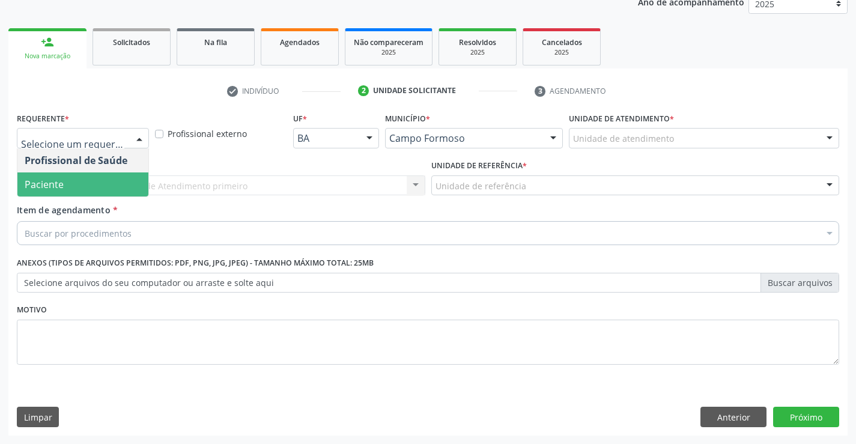
click at [121, 190] on span "Paciente" at bounding box center [82, 184] width 131 height 24
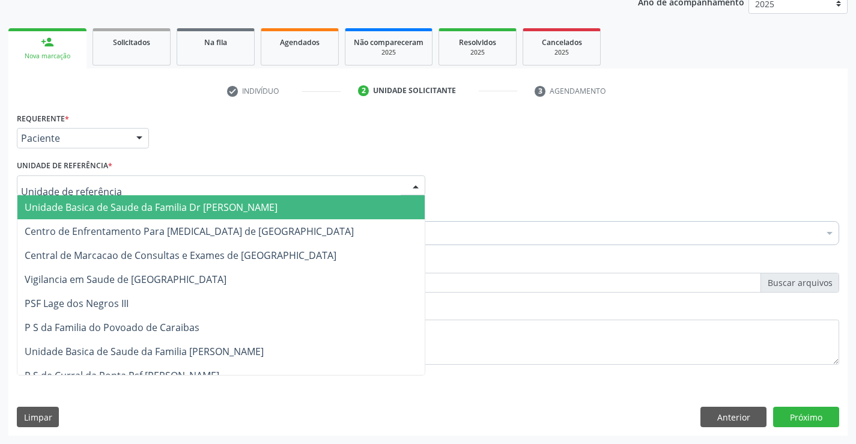
click at [132, 186] on div at bounding box center [221, 185] width 408 height 20
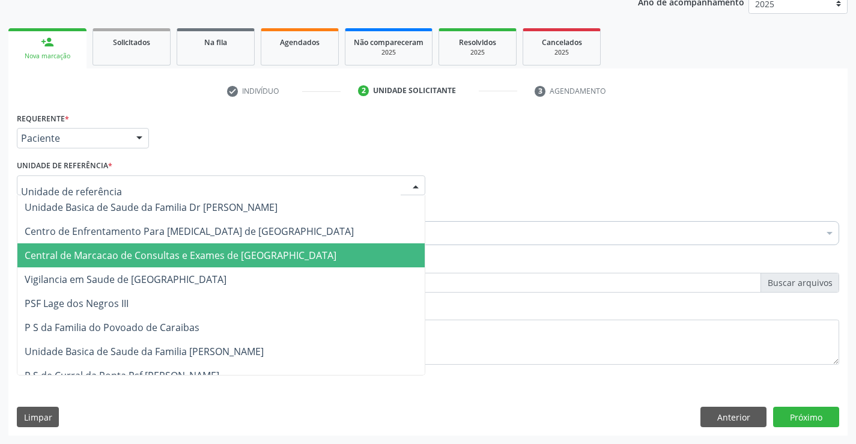
click at [139, 253] on span "Central de Marcacao de Consultas e Exames de [GEOGRAPHIC_DATA]" at bounding box center [181, 255] width 312 height 13
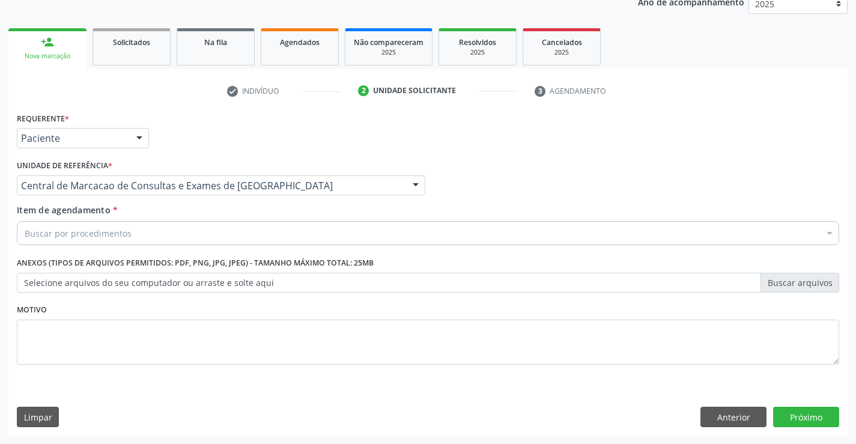
click at [196, 226] on div "Buscar por procedimentos" at bounding box center [428, 233] width 822 height 24
click at [162, 231] on div "Buscar por procedimentos" at bounding box center [428, 233] width 822 height 24
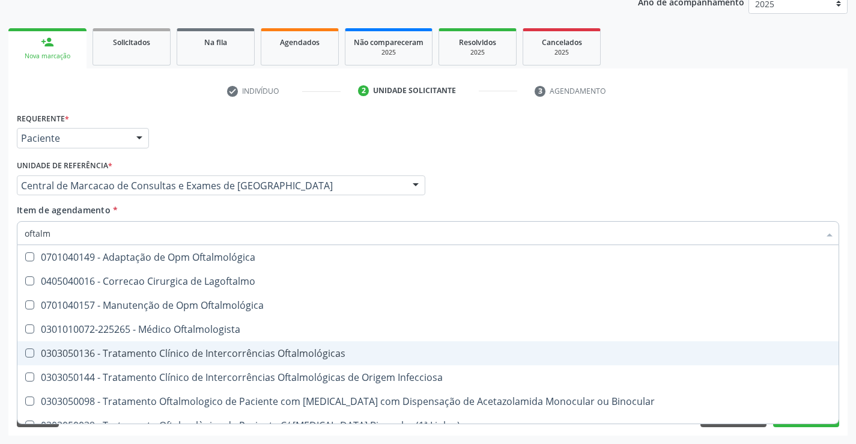
type input "oftalmo"
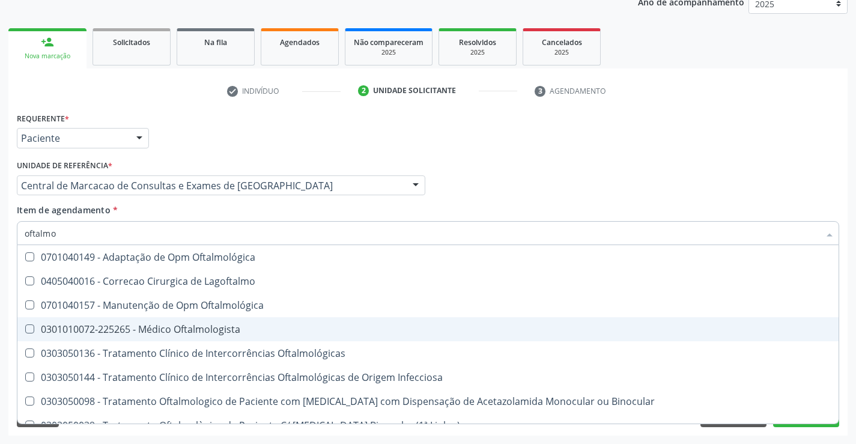
click at [163, 334] on div "0301010072-225265 - Médico Oftalmologista" at bounding box center [428, 329] width 806 height 10
checkbox Oftalmologista "true"
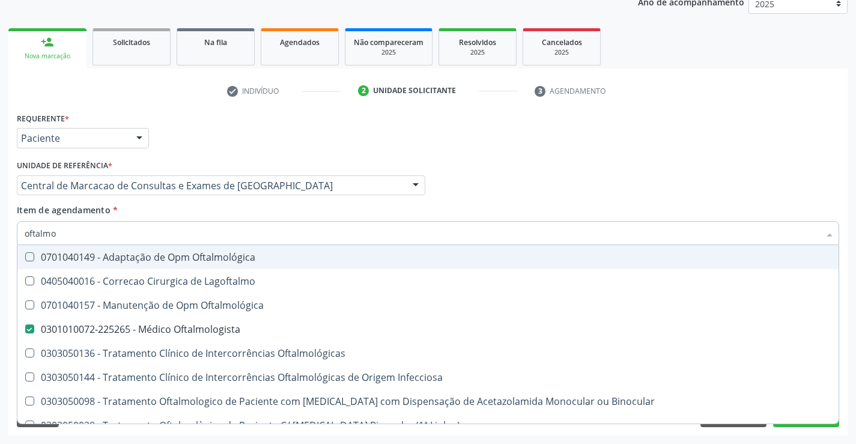
click at [644, 139] on div "Requerente * Paciente Profissional de Saúde Paciente Nenhum resultado encontrad…" at bounding box center [428, 132] width 828 height 47
checkbox Lagoftalmo "true"
checkbox Oftalmologista "false"
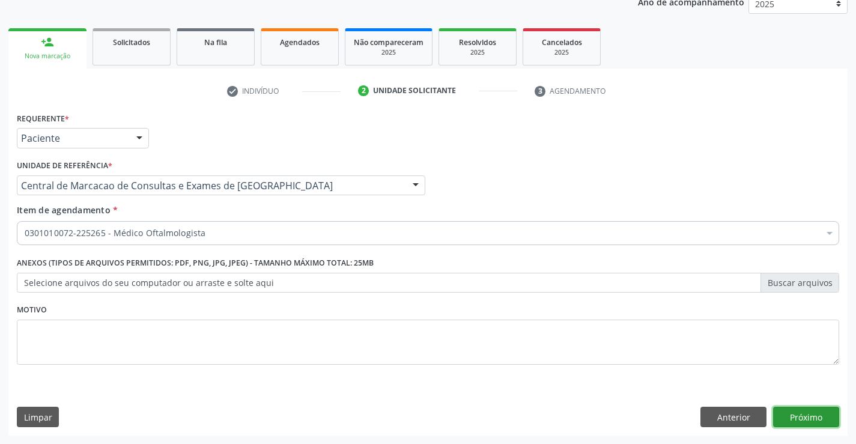
click at [799, 414] on button "Próximo" at bounding box center [806, 417] width 66 height 20
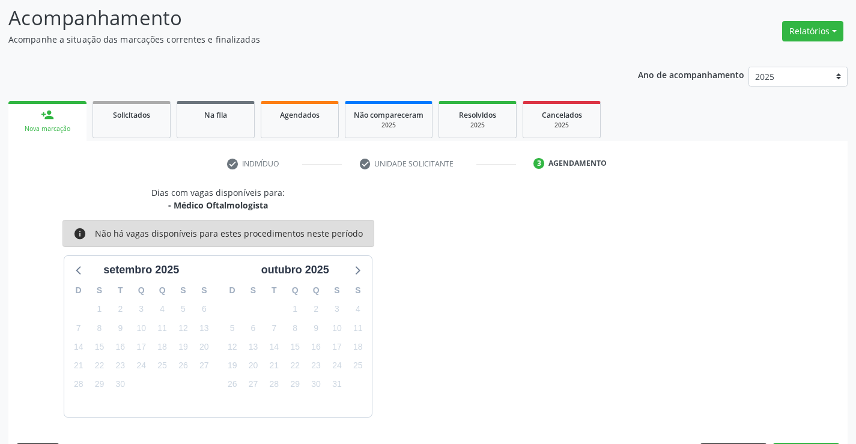
scroll to position [114, 0]
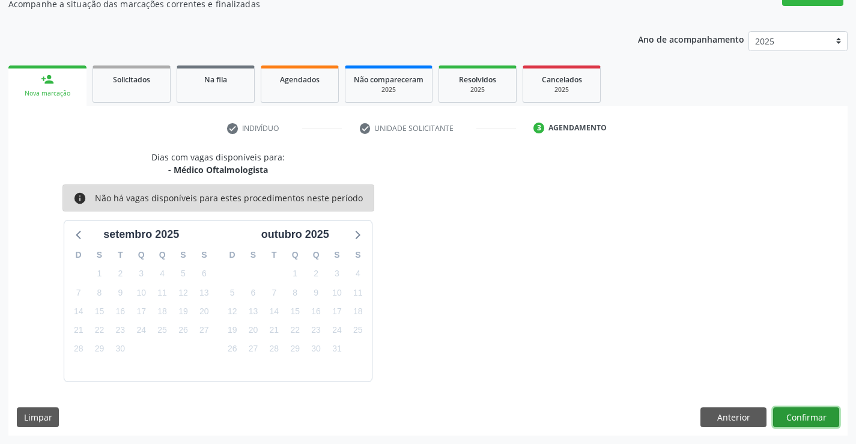
click at [800, 417] on button "Confirmar" at bounding box center [806, 417] width 66 height 20
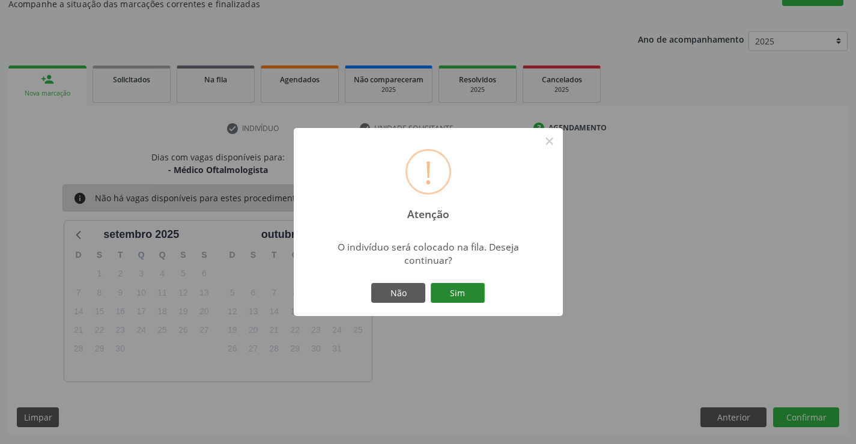
click at [453, 290] on button "Sim" at bounding box center [458, 293] width 54 height 20
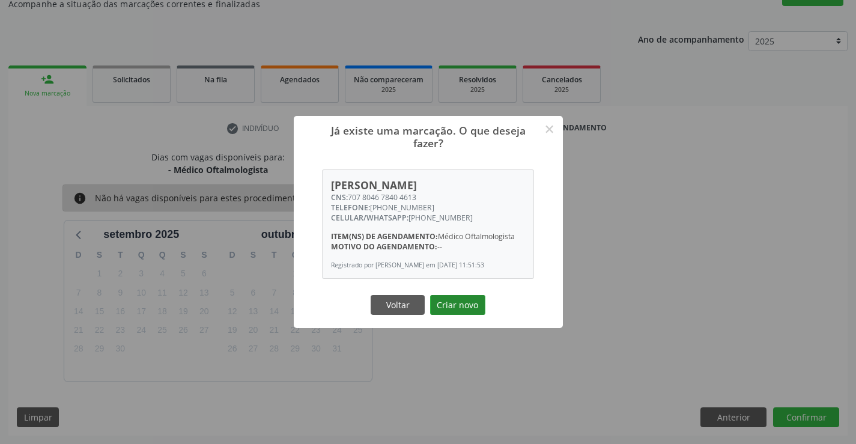
click at [476, 305] on button "Criar novo" at bounding box center [457, 305] width 55 height 20
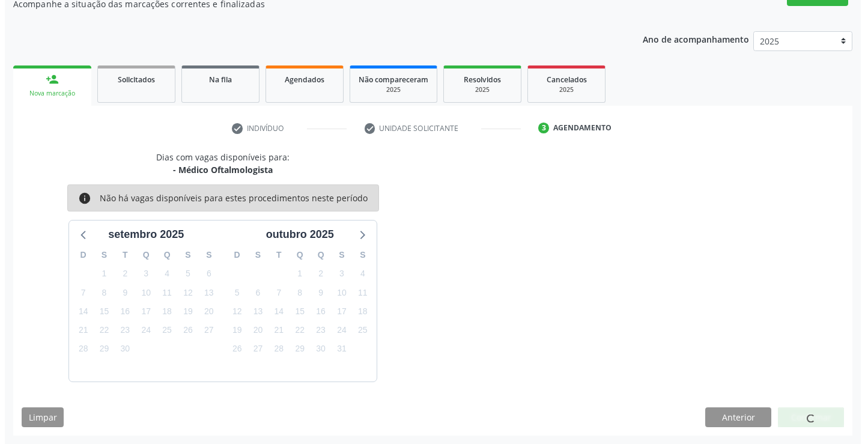
scroll to position [0, 0]
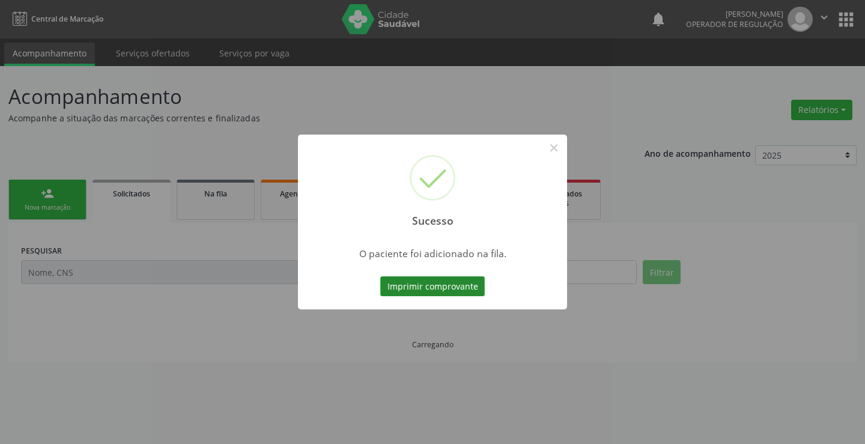
click at [465, 287] on button "Imprimir comprovante" at bounding box center [432, 286] width 104 height 20
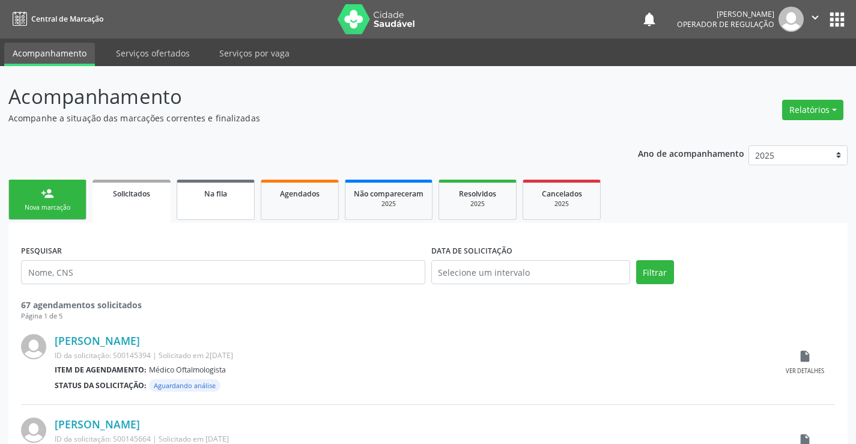
click at [203, 204] on link "Na fila" at bounding box center [216, 200] width 78 height 40
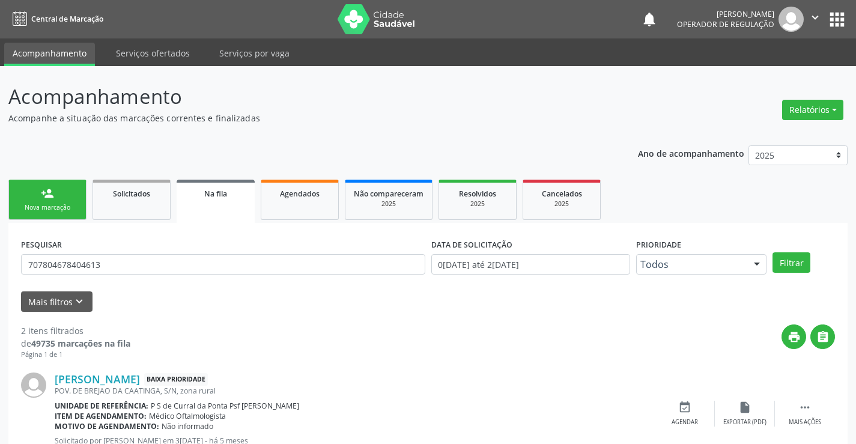
click at [259, 276] on div "PESQUISAR 707804678404613" at bounding box center [223, 258] width 410 height 47
click at [271, 258] on input "707804678404613" at bounding box center [223, 264] width 404 height 20
type input "700501374622958"
click at [795, 267] on button "Filtrar" at bounding box center [791, 262] width 38 height 20
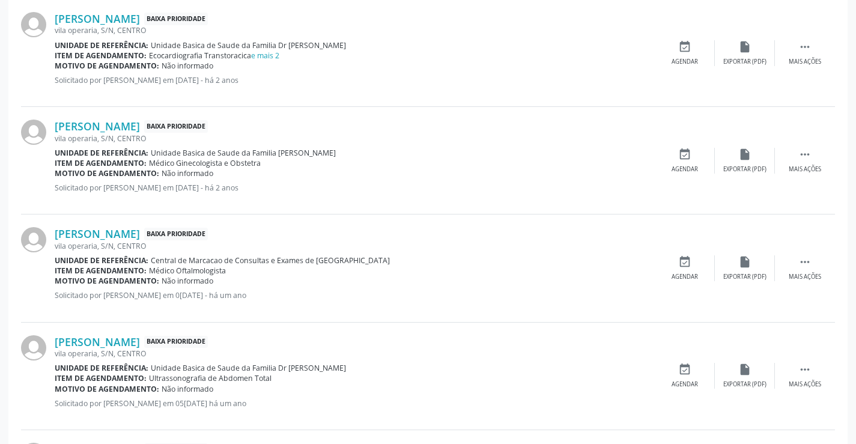
scroll to position [582, 0]
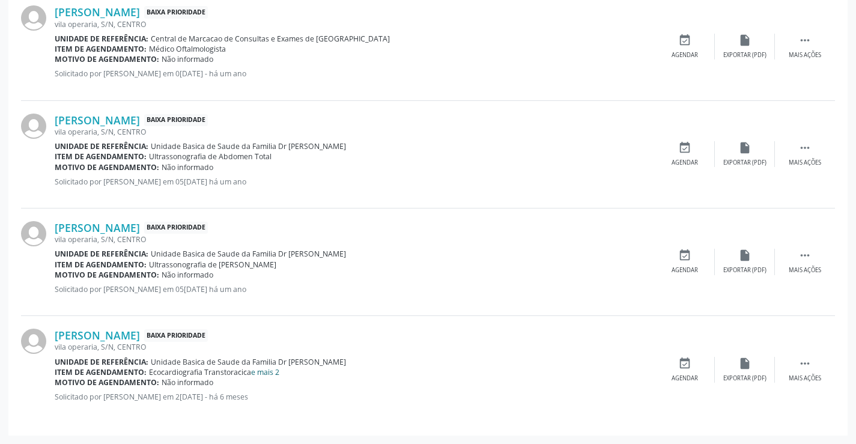
click at [271, 370] on link "e mais 2" at bounding box center [265, 372] width 28 height 10
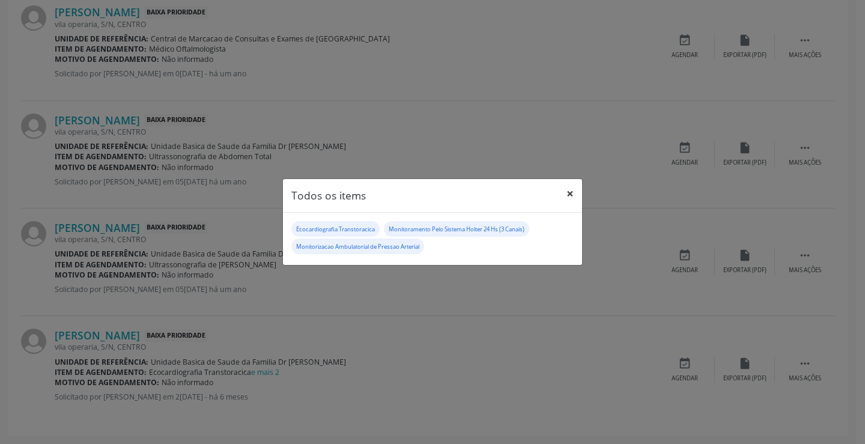
click at [569, 192] on button "×" at bounding box center [570, 193] width 24 height 29
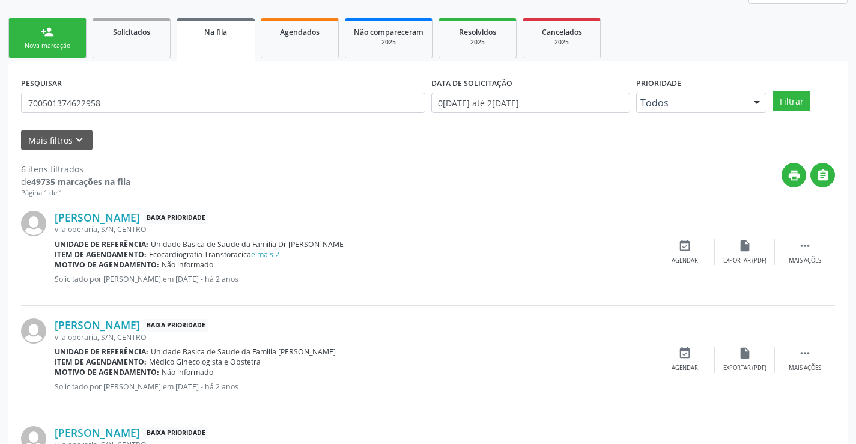
scroll to position [0, 0]
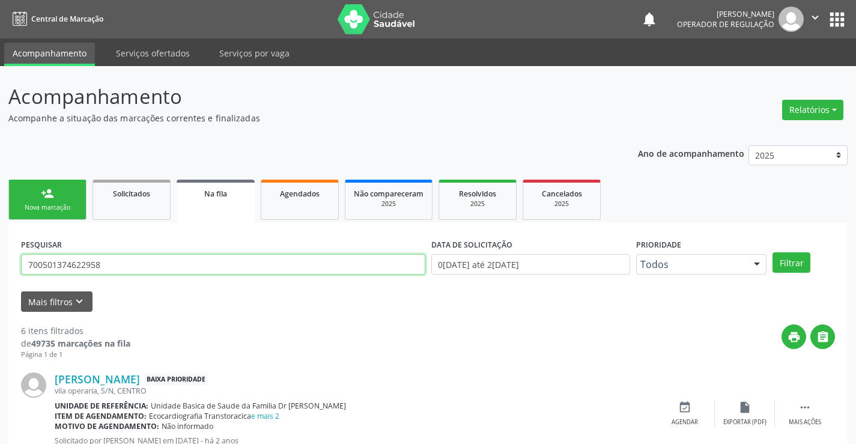
click at [113, 256] on input "700501374622958" at bounding box center [223, 264] width 404 height 20
click at [73, 205] on div "Nova marcação" at bounding box center [47, 207] width 60 height 9
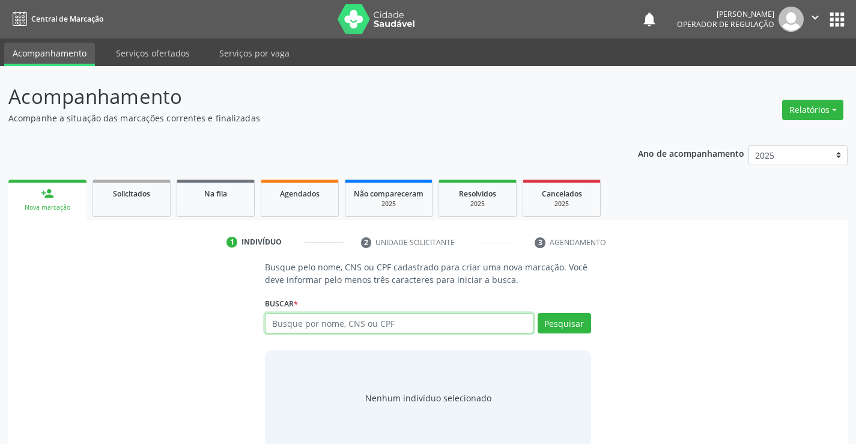
click at [340, 317] on input "text" at bounding box center [399, 323] width 268 height 20
type input "[PERSON_NAME]"
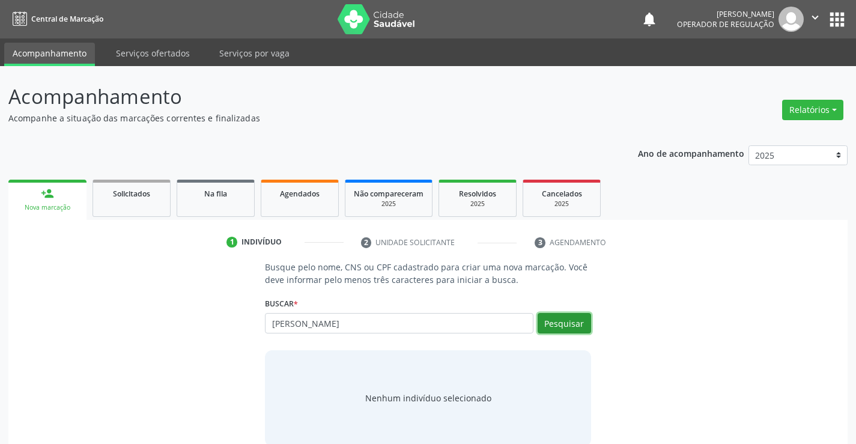
click at [585, 328] on button "Pesquisar" at bounding box center [563, 323] width 53 height 20
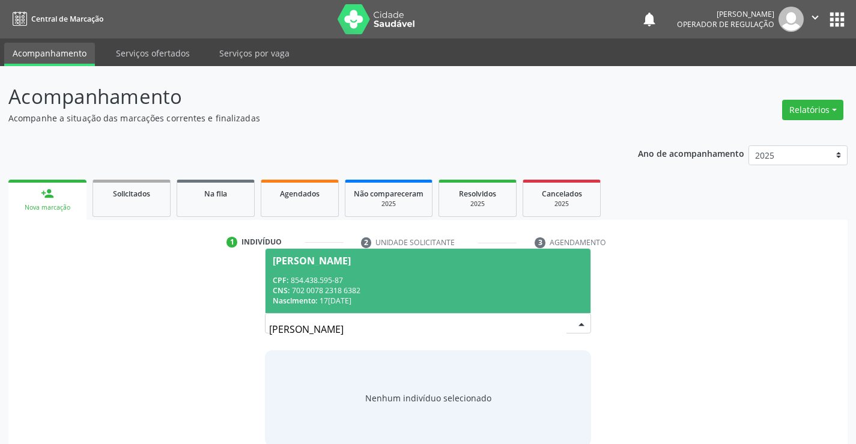
click at [337, 265] on div "[PERSON_NAME]" at bounding box center [312, 261] width 78 height 10
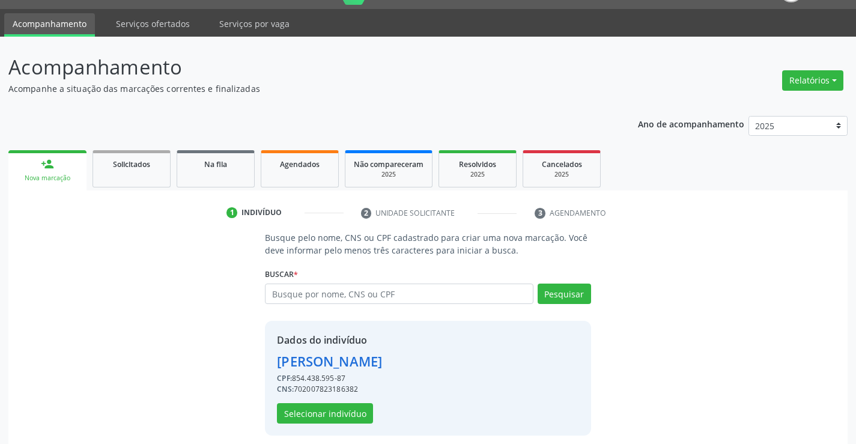
scroll to position [38, 0]
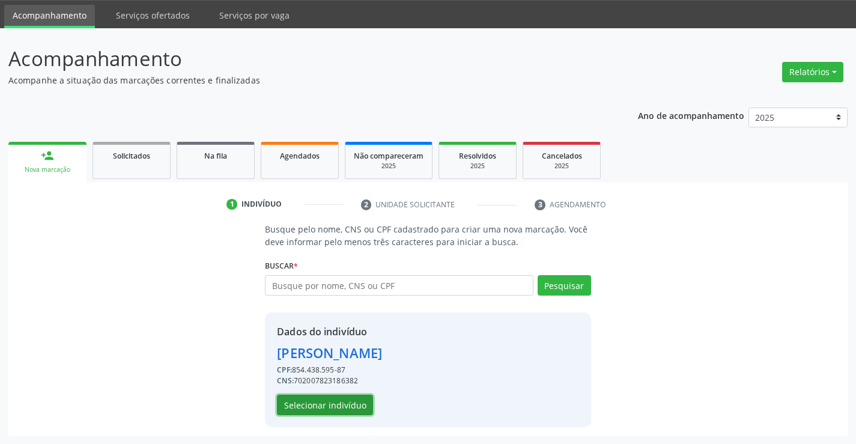
click at [297, 401] on button "Selecionar indivíduo" at bounding box center [325, 405] width 96 height 20
